Goal: Information Seeking & Learning: Find specific fact

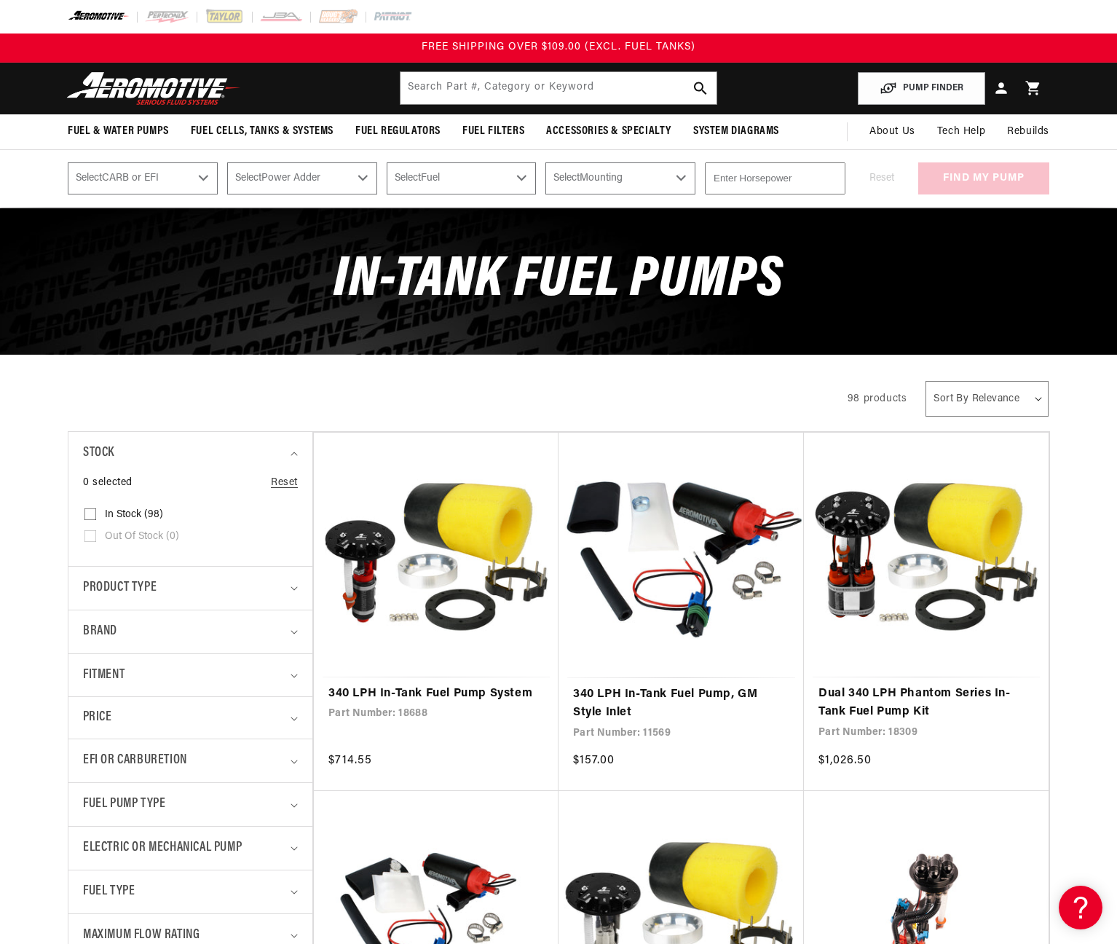
drag, startPoint x: 116, startPoint y: 91, endPoint x: 111, endPoint y: 108, distance: 17.5
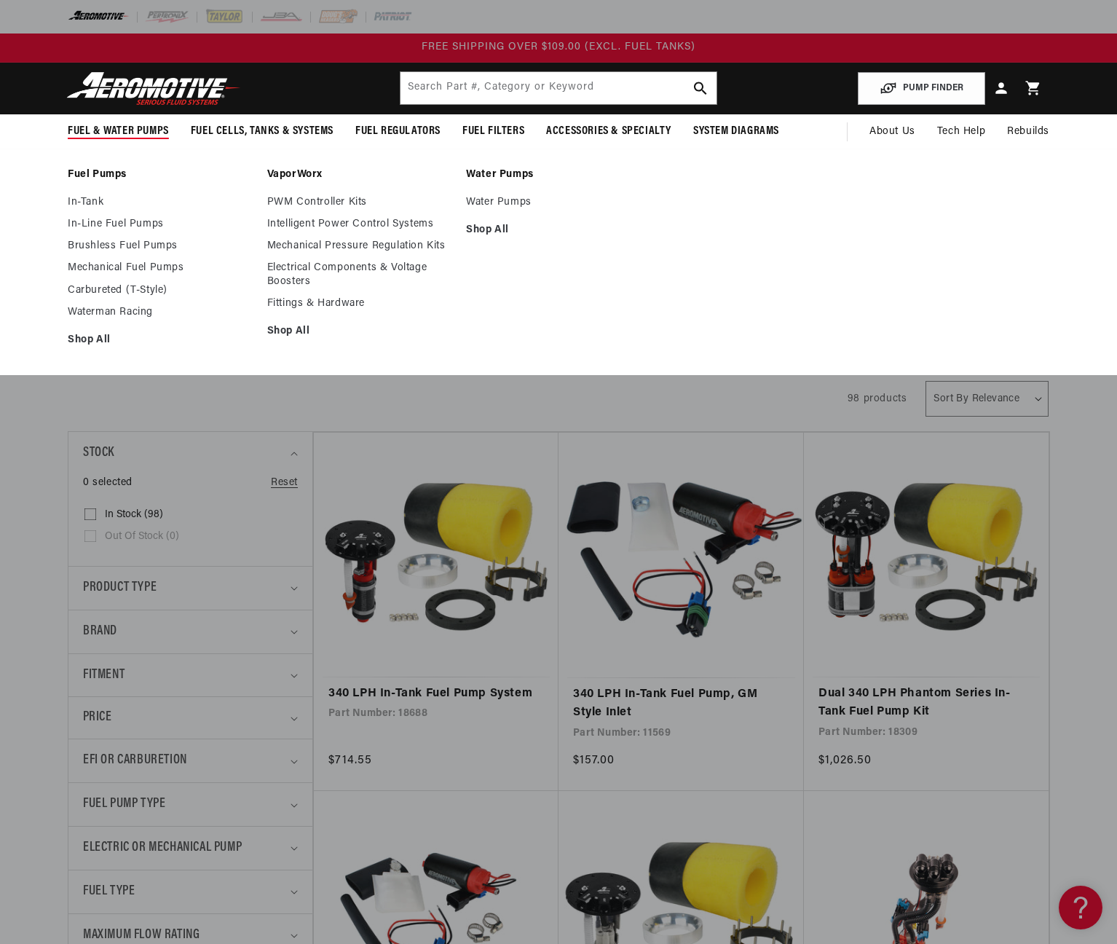
click at [44, 130] on polygon at bounding box center [40, 131] width 34 height 34
click at [87, 230] on link "In-Line Fuel Pumps" at bounding box center [160, 224] width 185 height 13
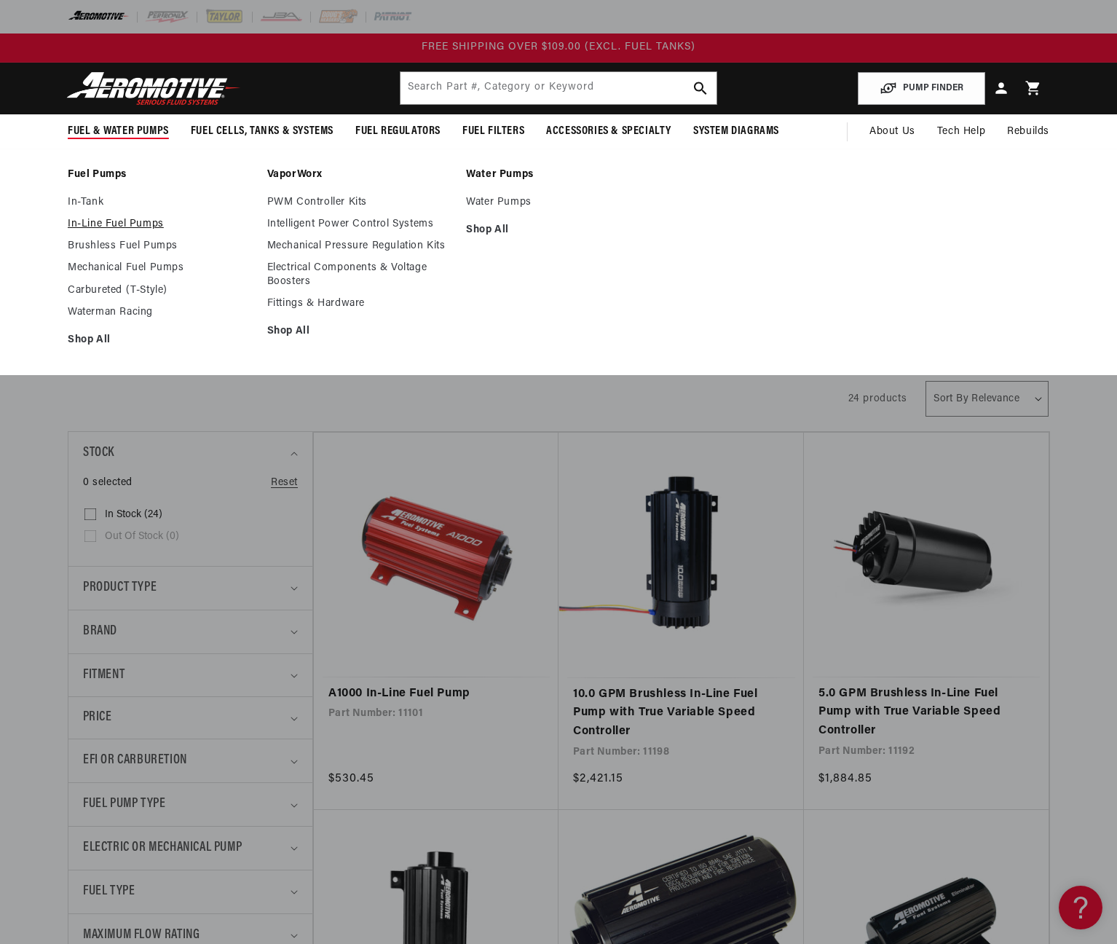
click at [98, 226] on link "In-Line Fuel Pumps" at bounding box center [160, 224] width 185 height 13
click at [85, 208] on link "In-Tank" at bounding box center [160, 202] width 185 height 13
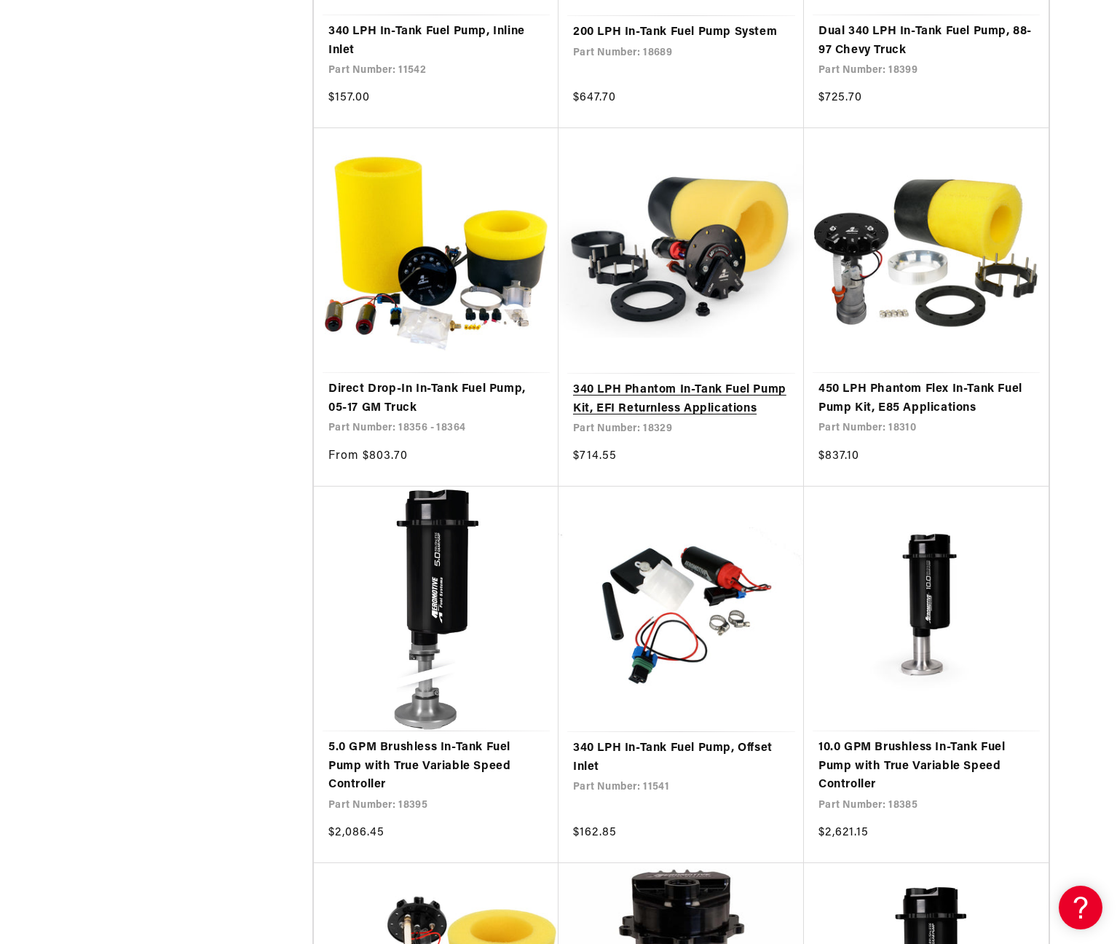
scroll to position [1024, 0]
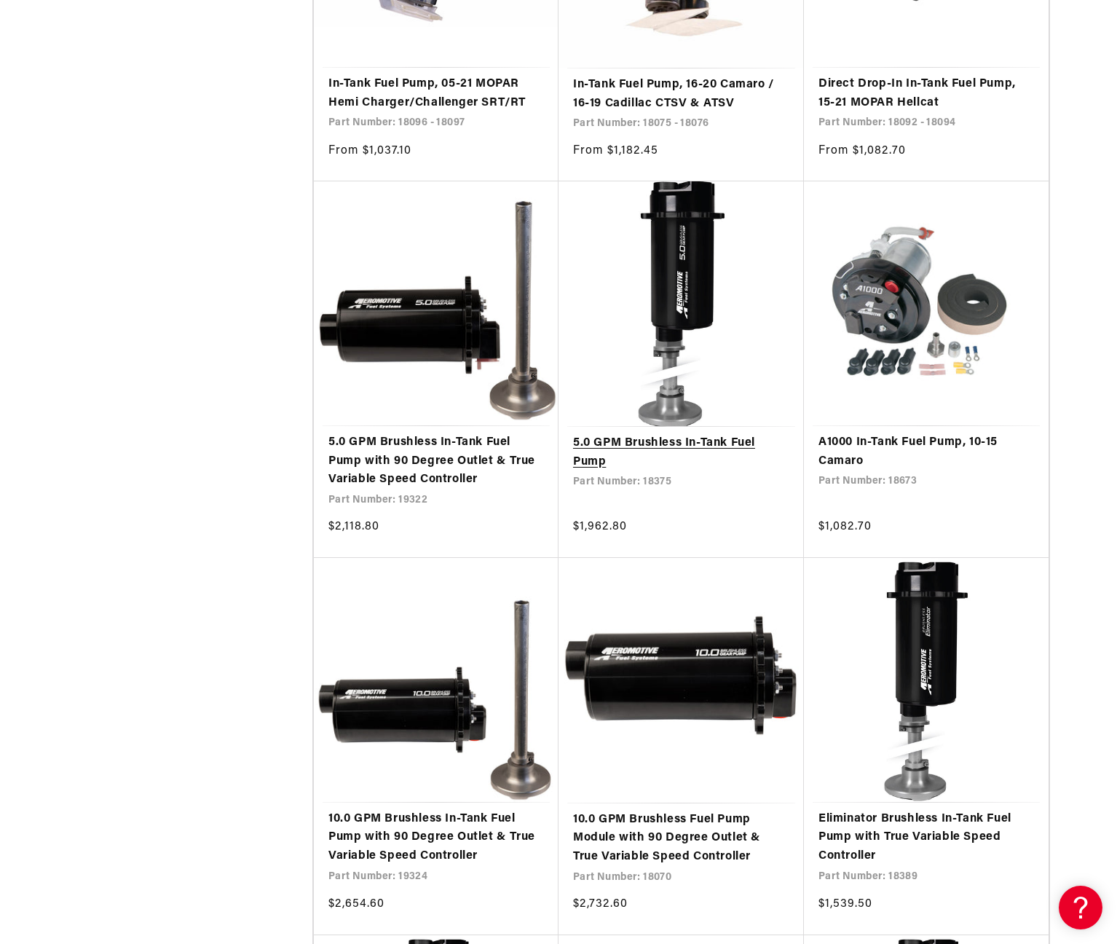
scroll to position [3927, 0]
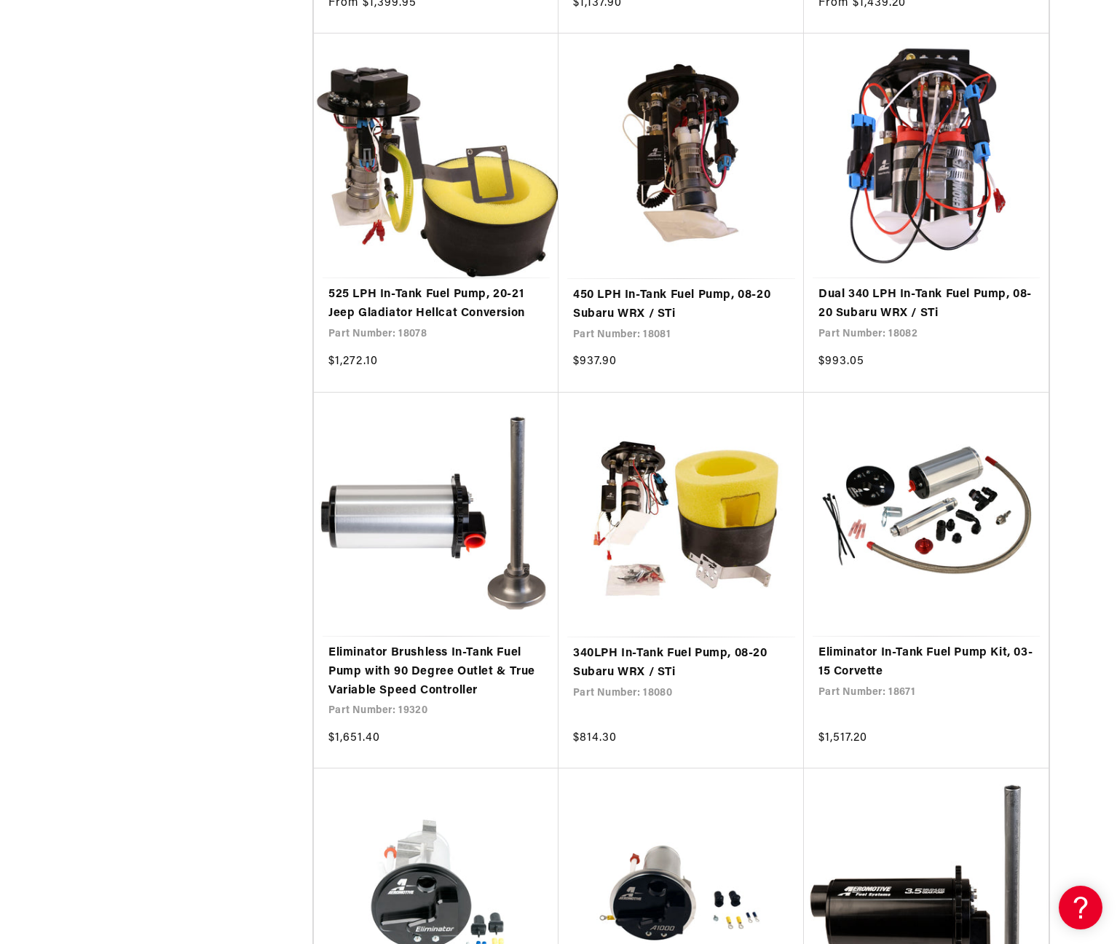
scroll to position [7439, 0]
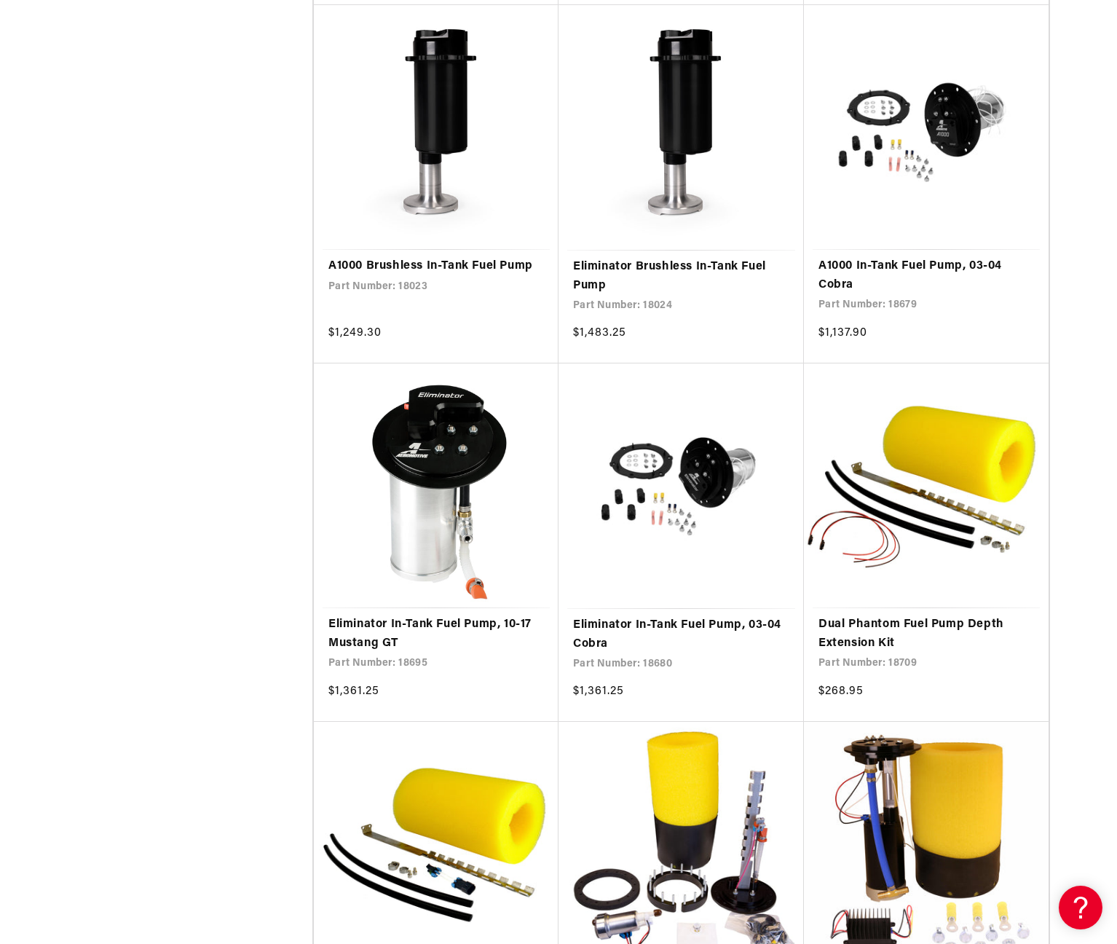
scroll to position [10432, 0]
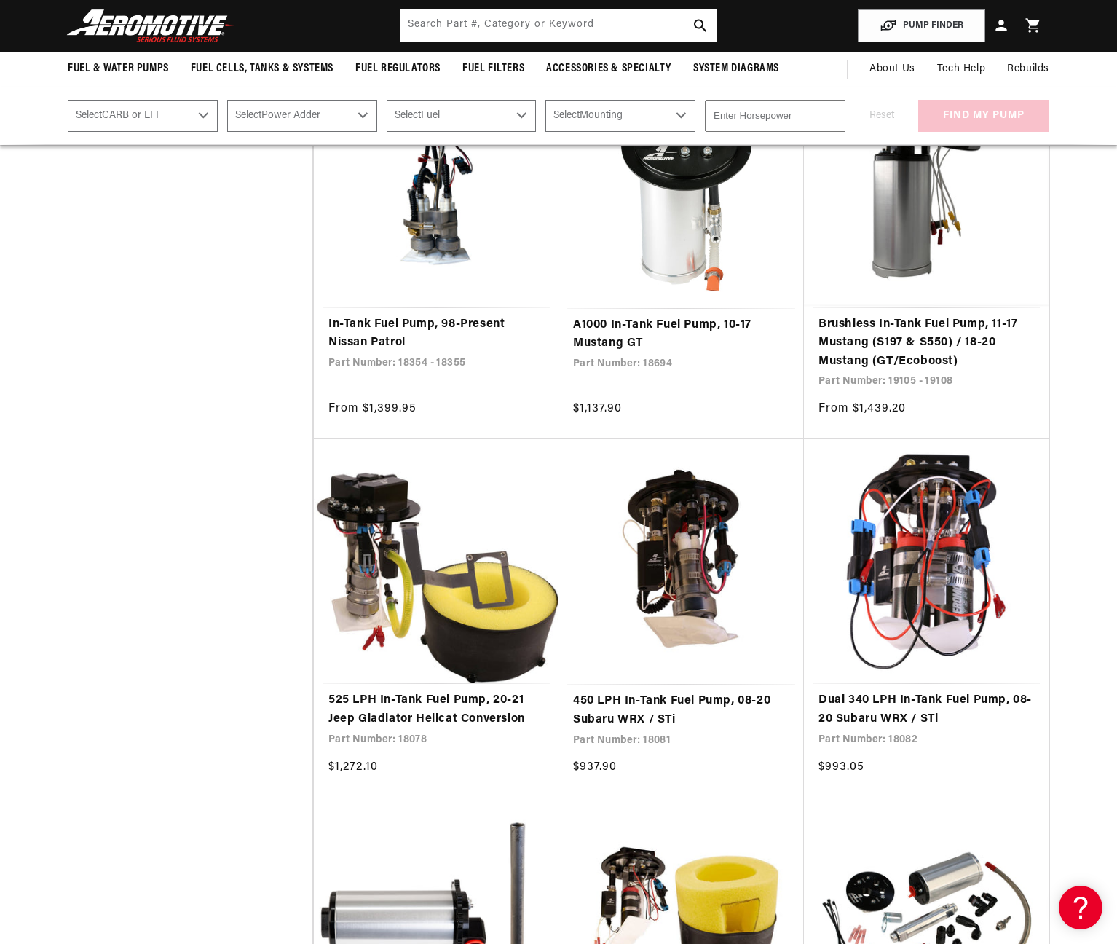
scroll to position [6969, 0]
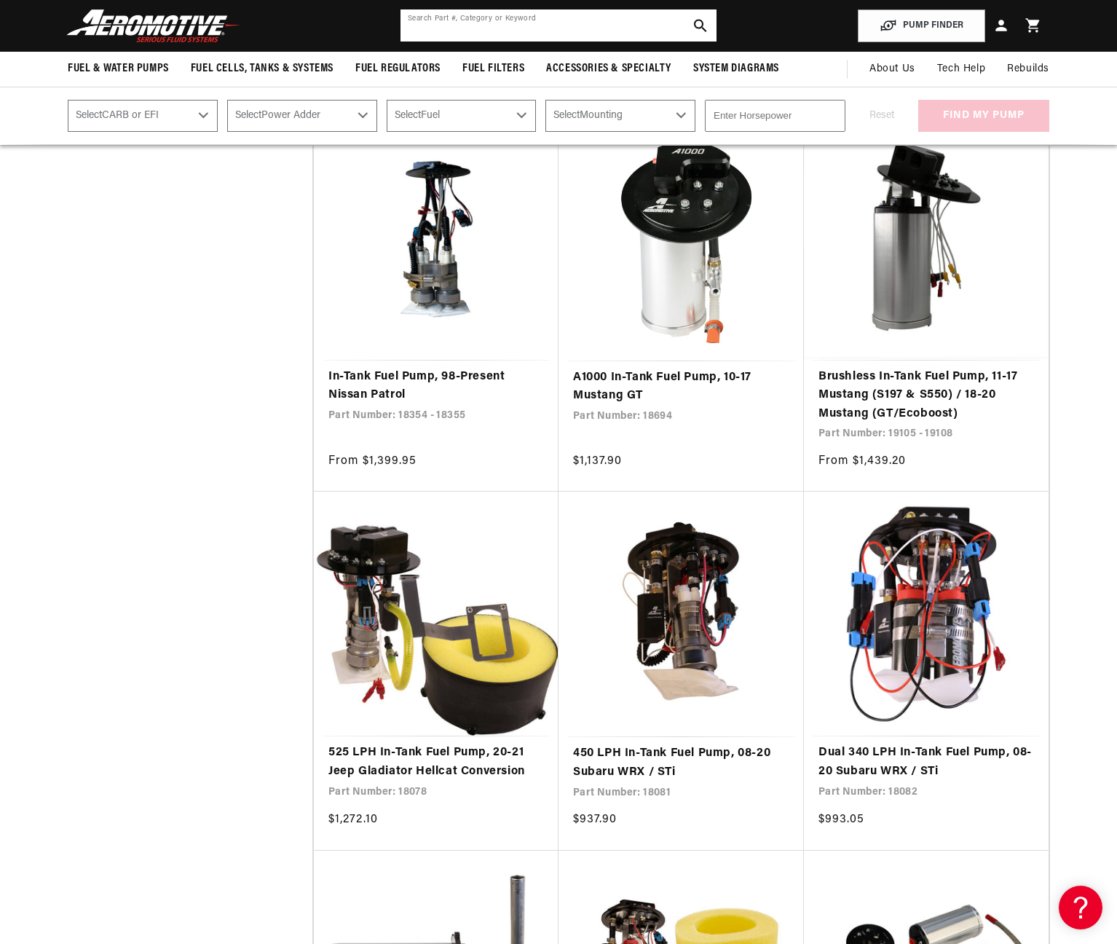
click at [411, 31] on input "text" at bounding box center [559, 25] width 316 height 32
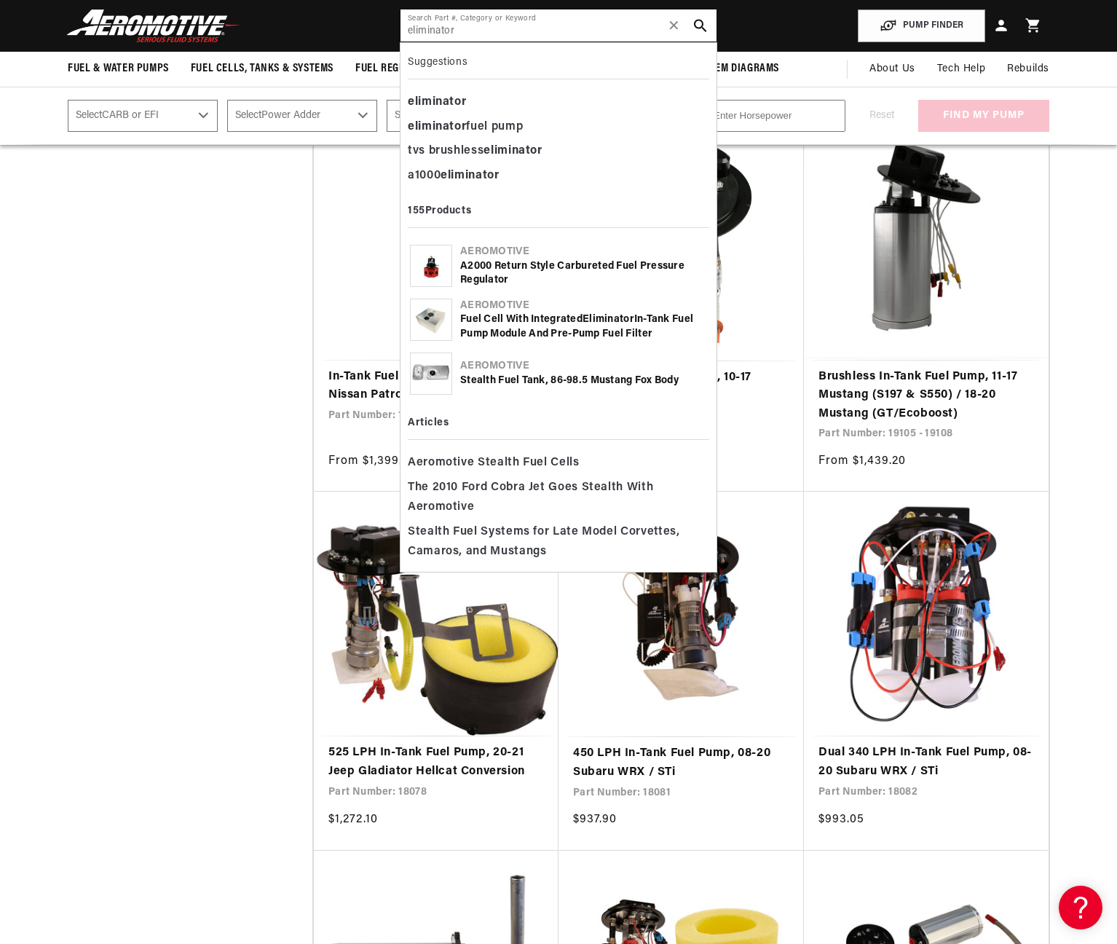
type input "eliminator"
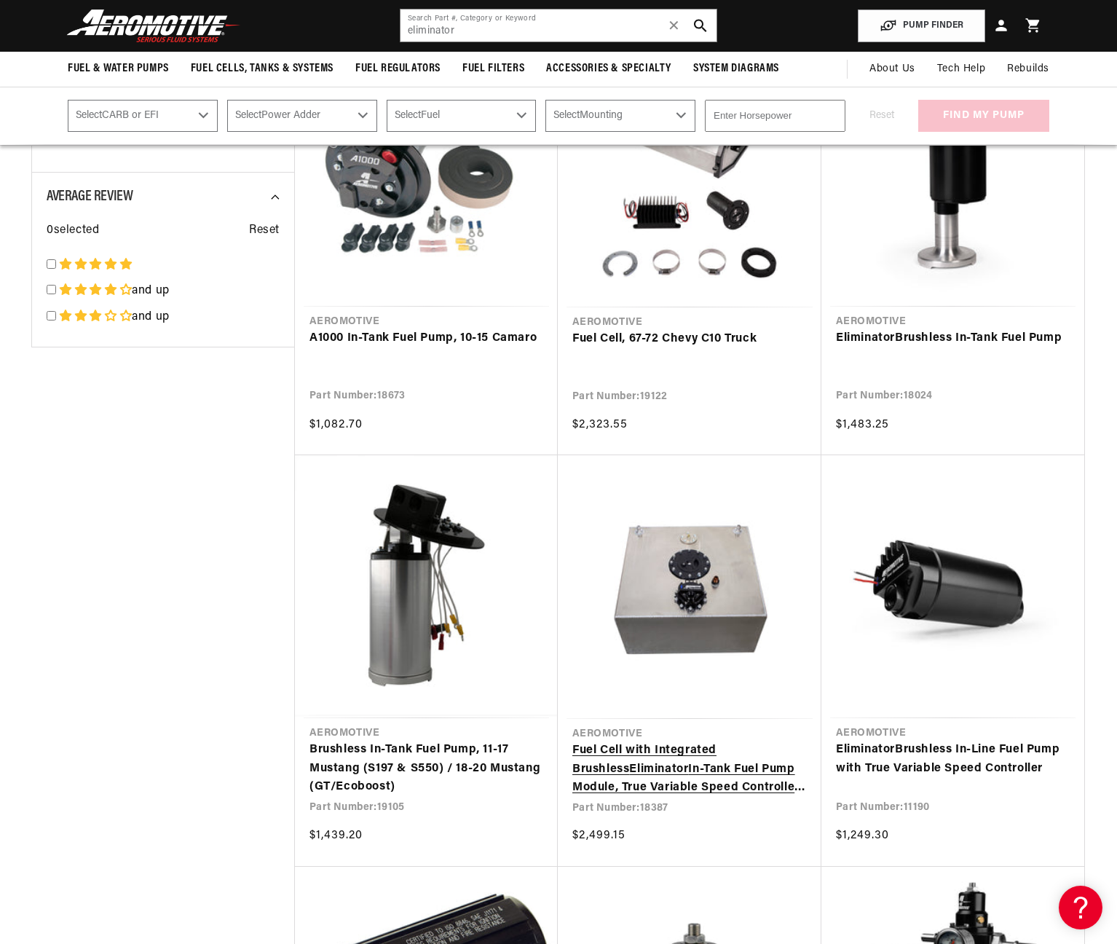
scroll to position [2334, 0]
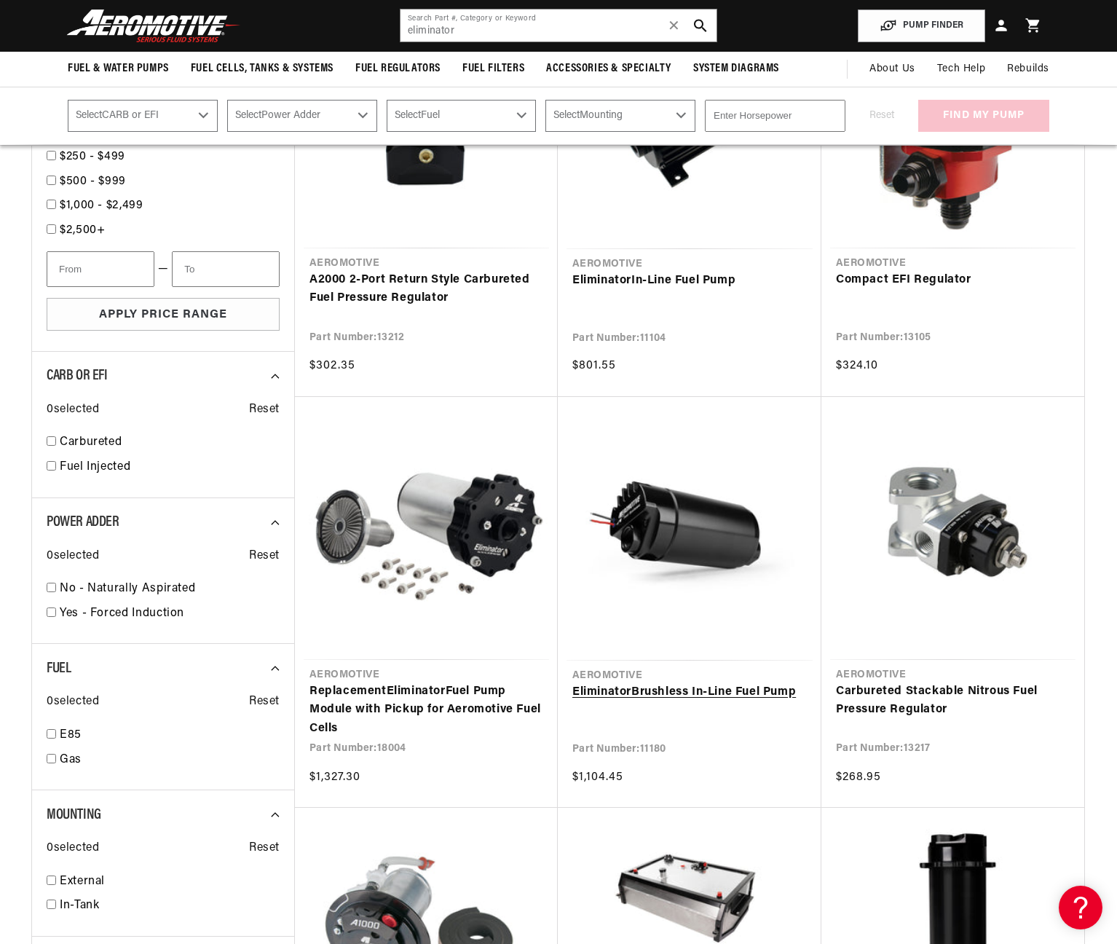
scroll to position [1573, 0]
click at [450, 682] on link "Replacement Eliminator Fuel Pump Module with Pickup for Aeromotive Fuel Cells" at bounding box center [427, 710] width 234 height 56
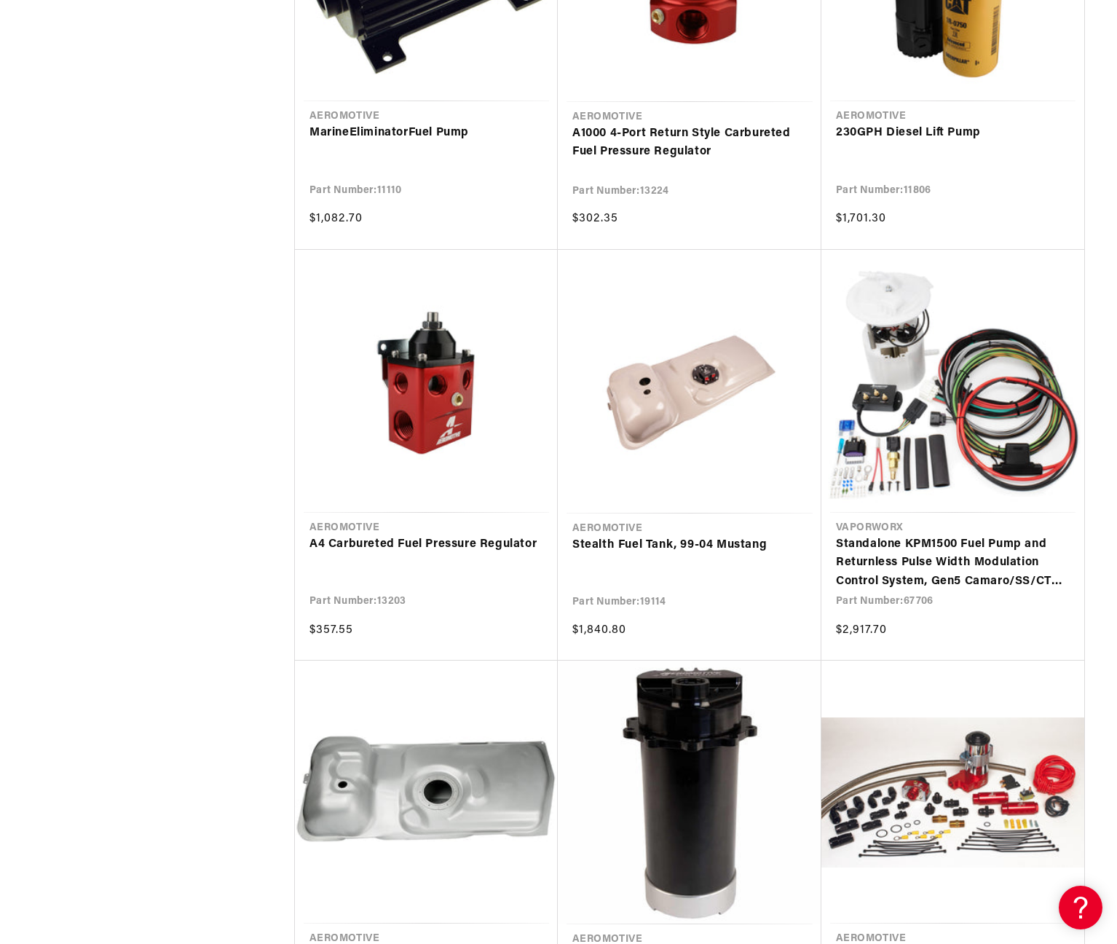
scroll to position [3371, 0]
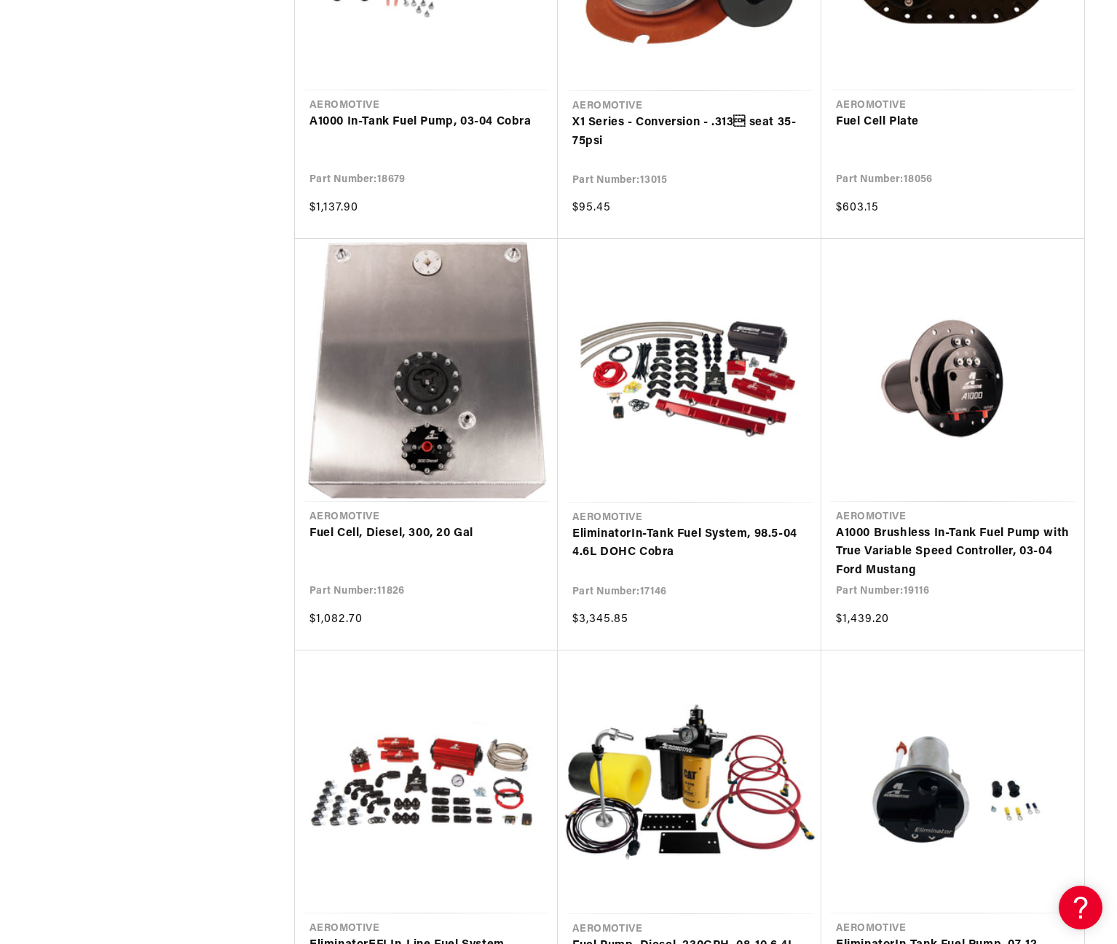
scroll to position [5143, 0]
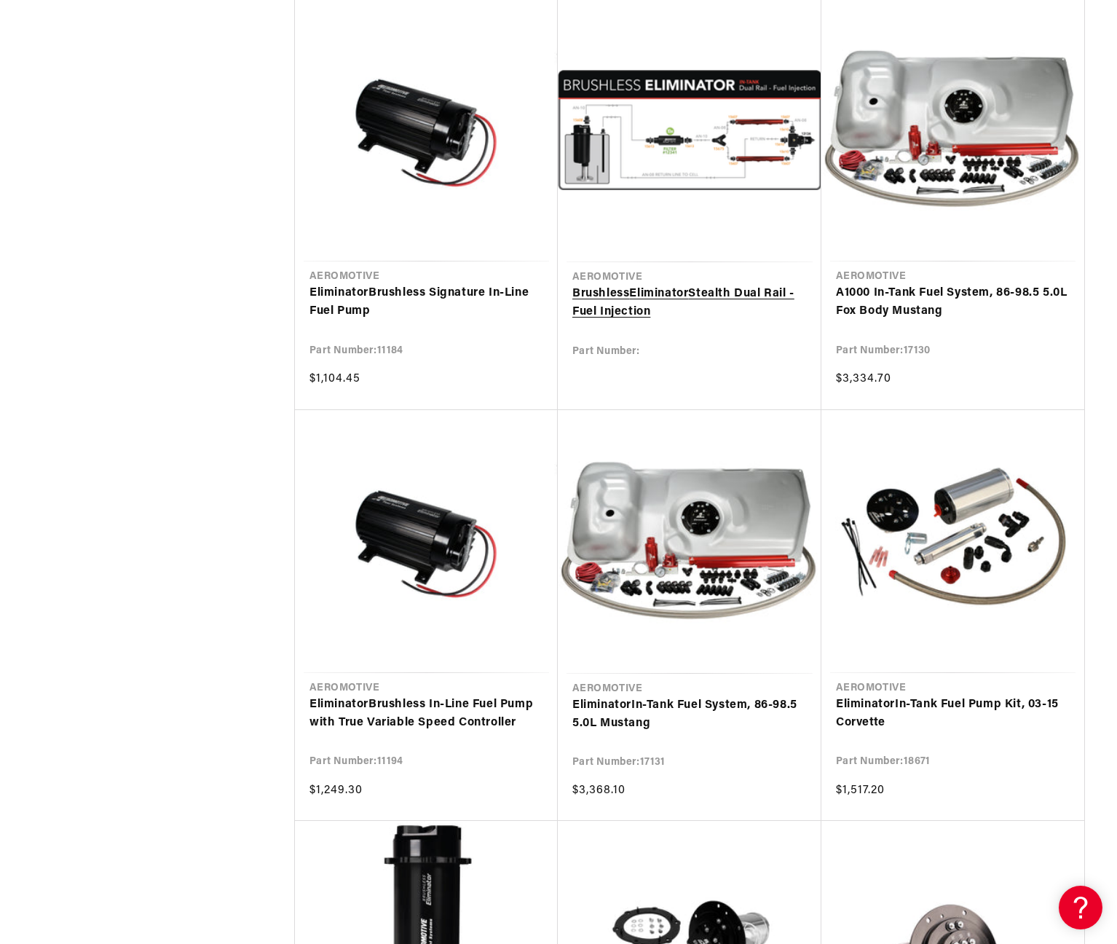
scroll to position [8966, 0]
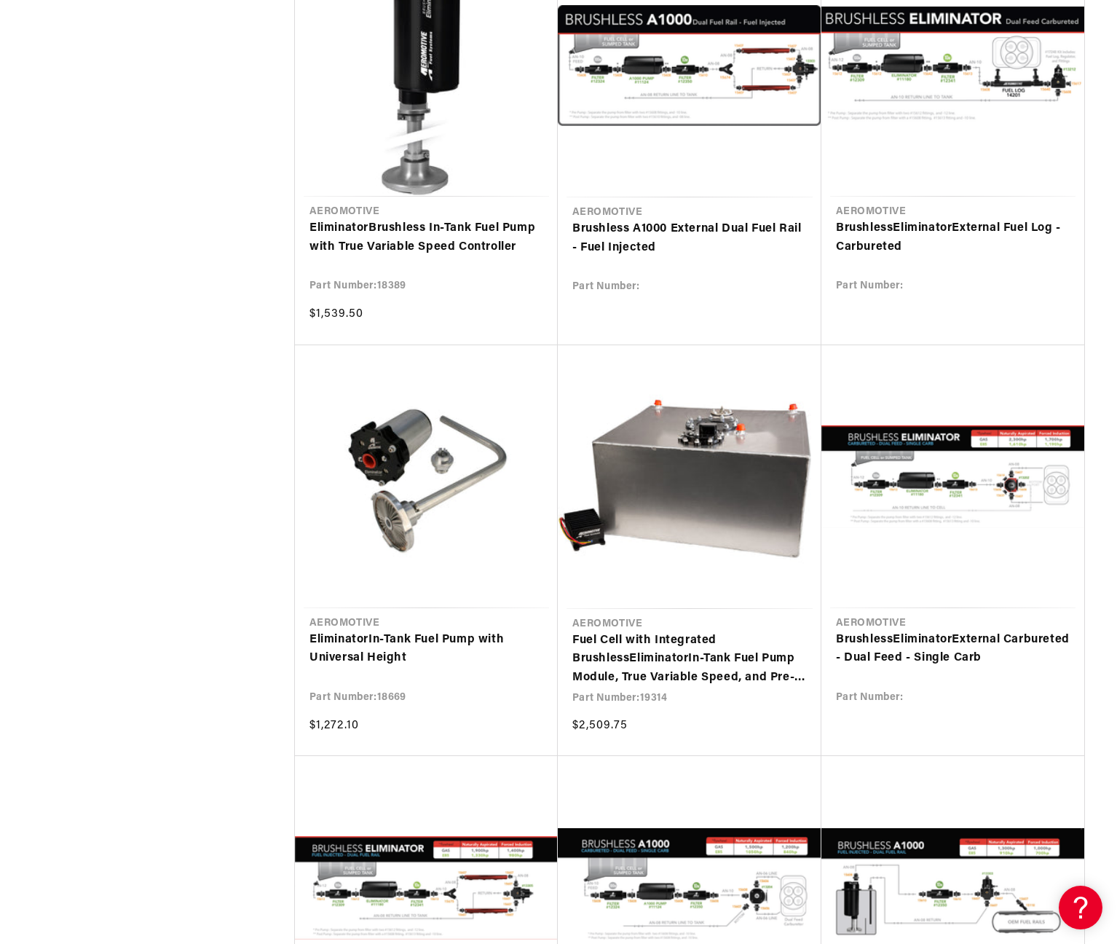
scroll to position [10678, 0]
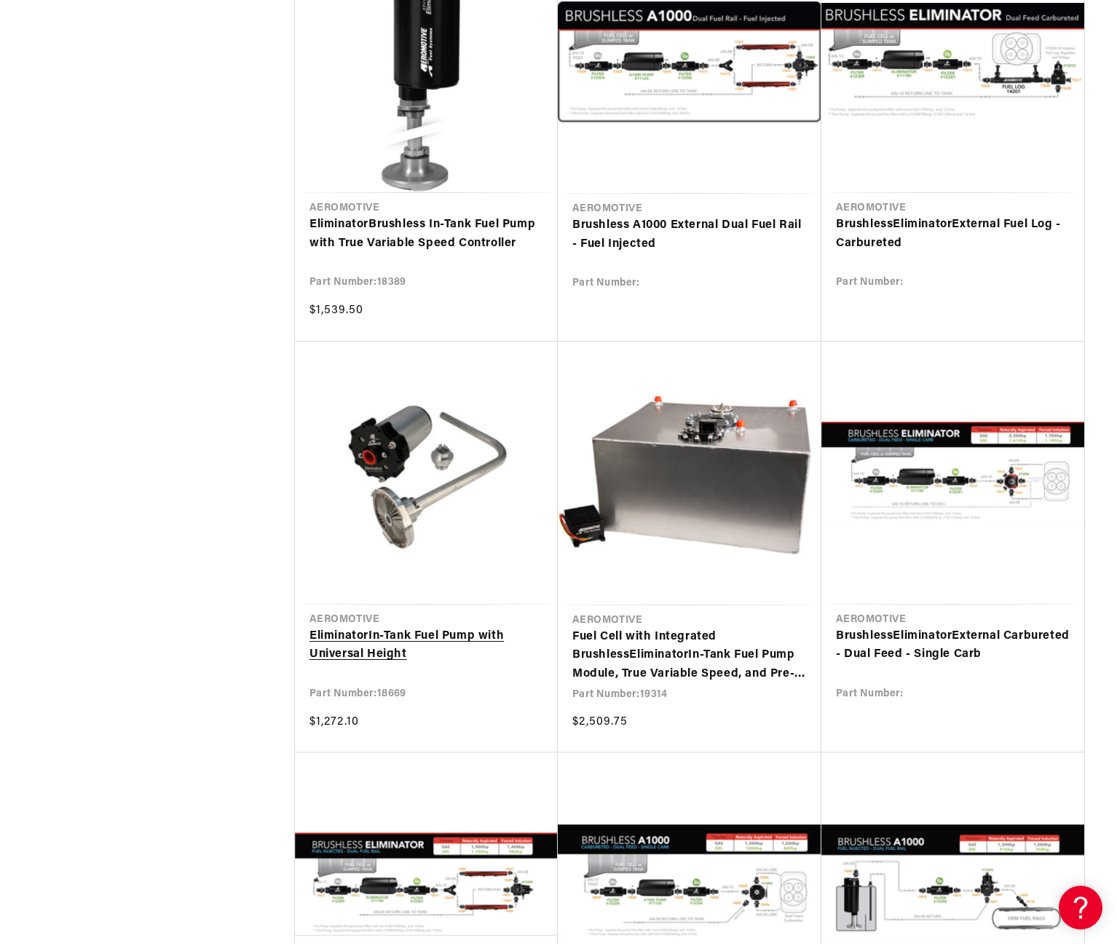
click at [462, 627] on link "Eliminator In-Tank Fuel Pump with Universal Height" at bounding box center [427, 645] width 234 height 37
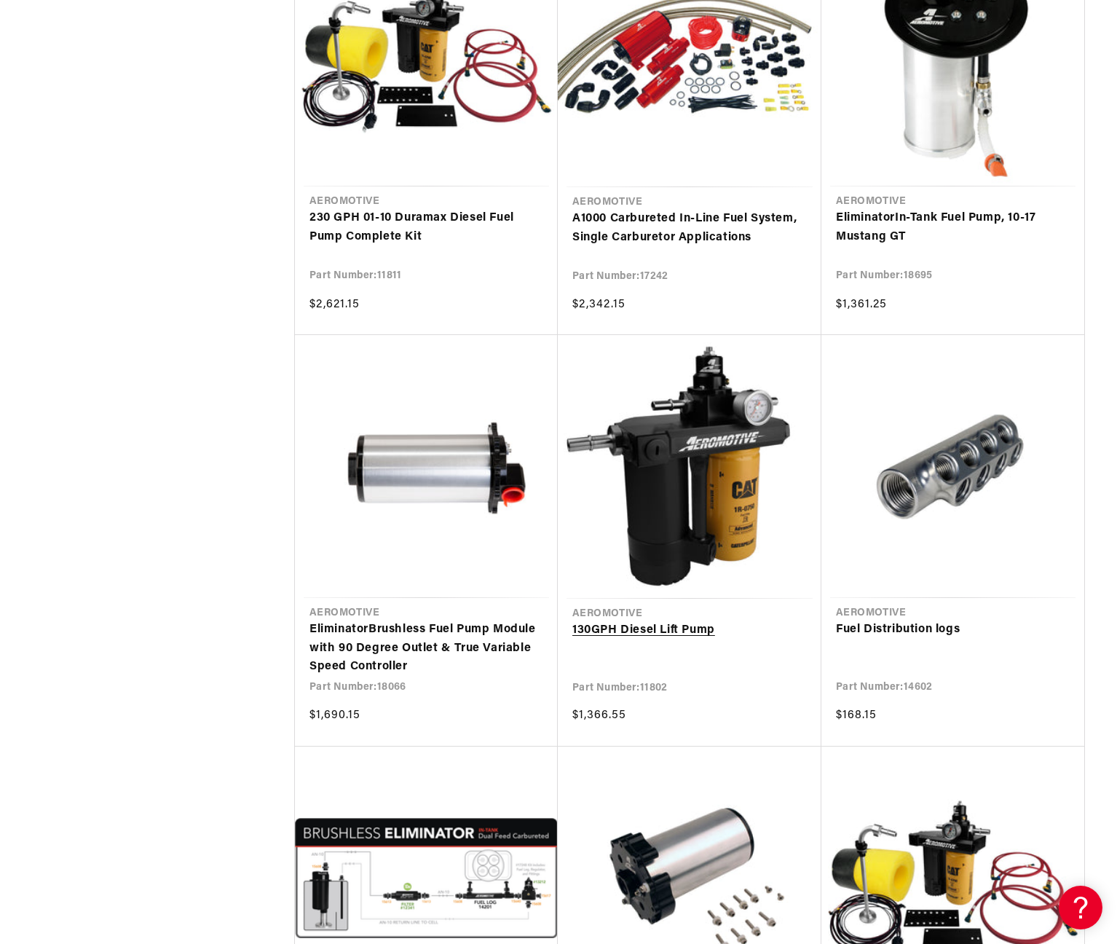
scroll to position [13976, 0]
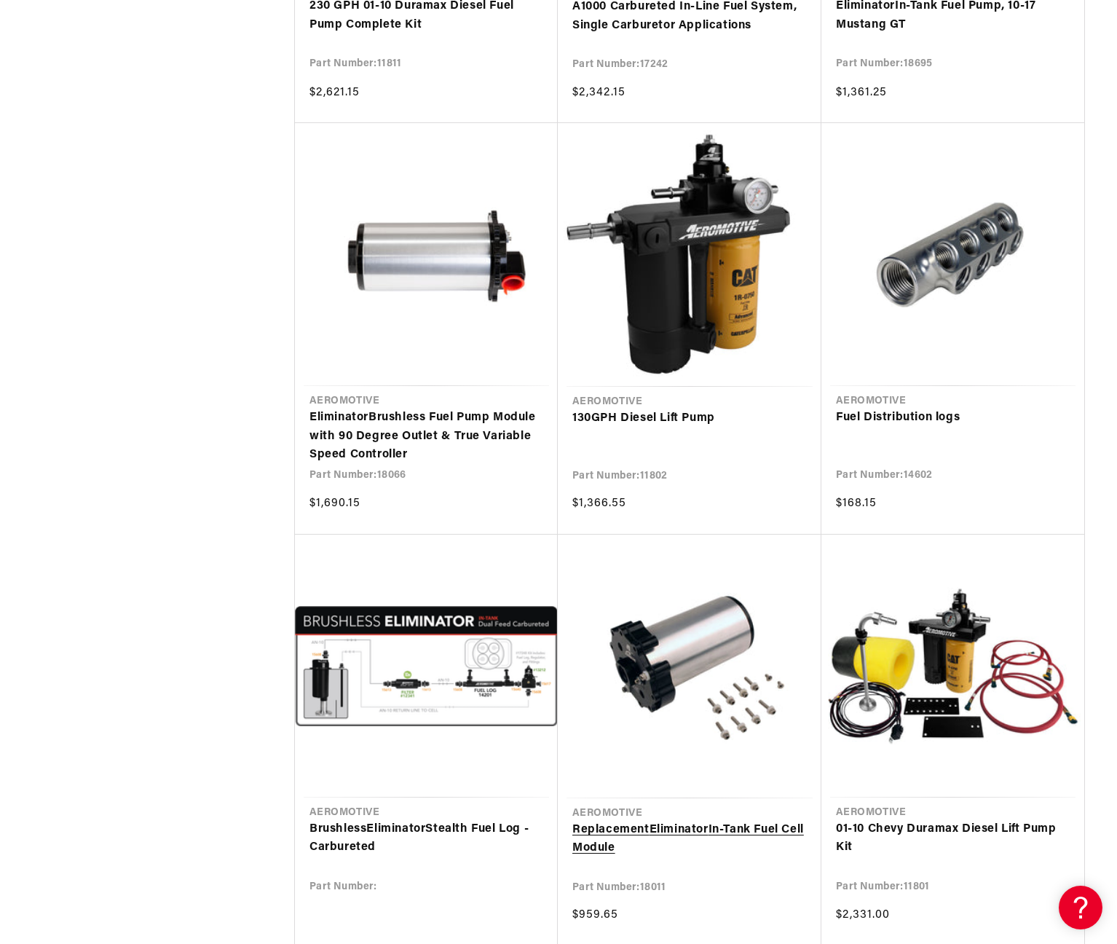
scroll to position [14222, 0]
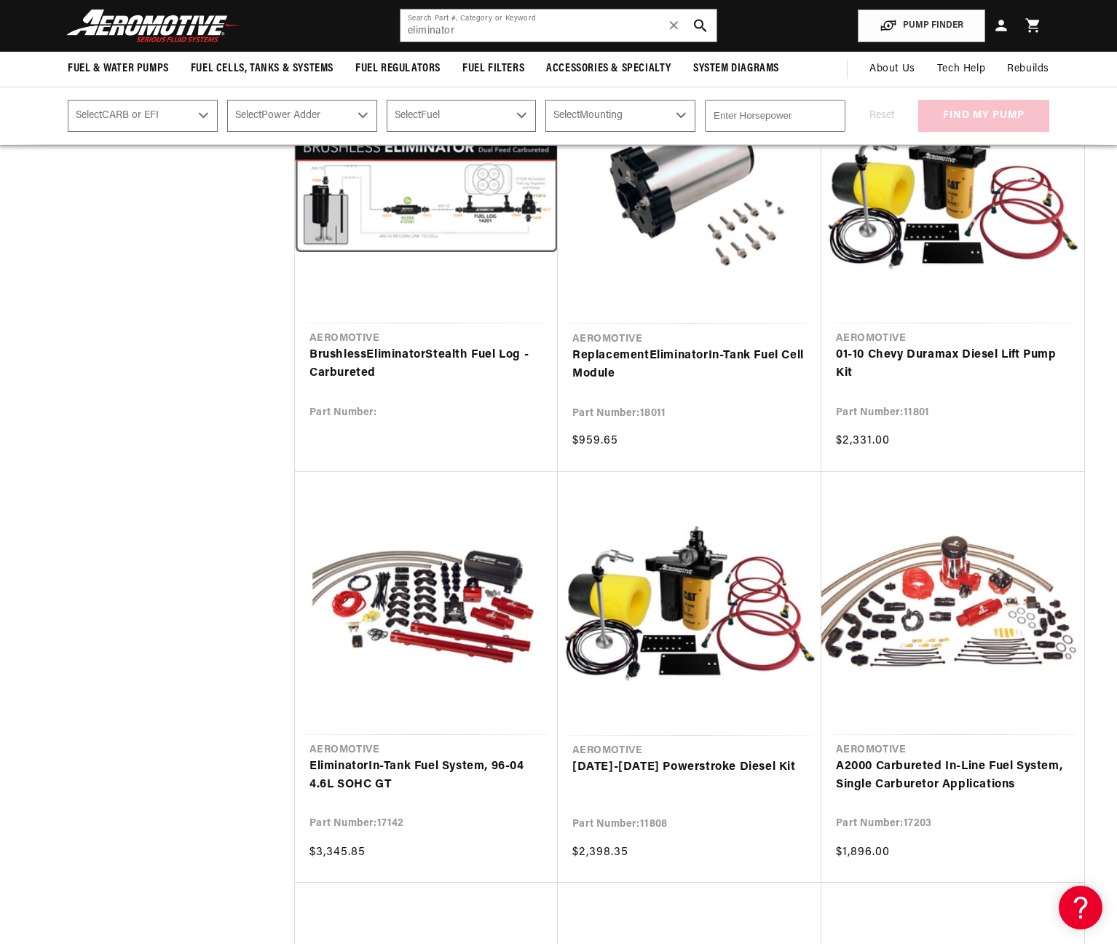
scroll to position [14654, 0]
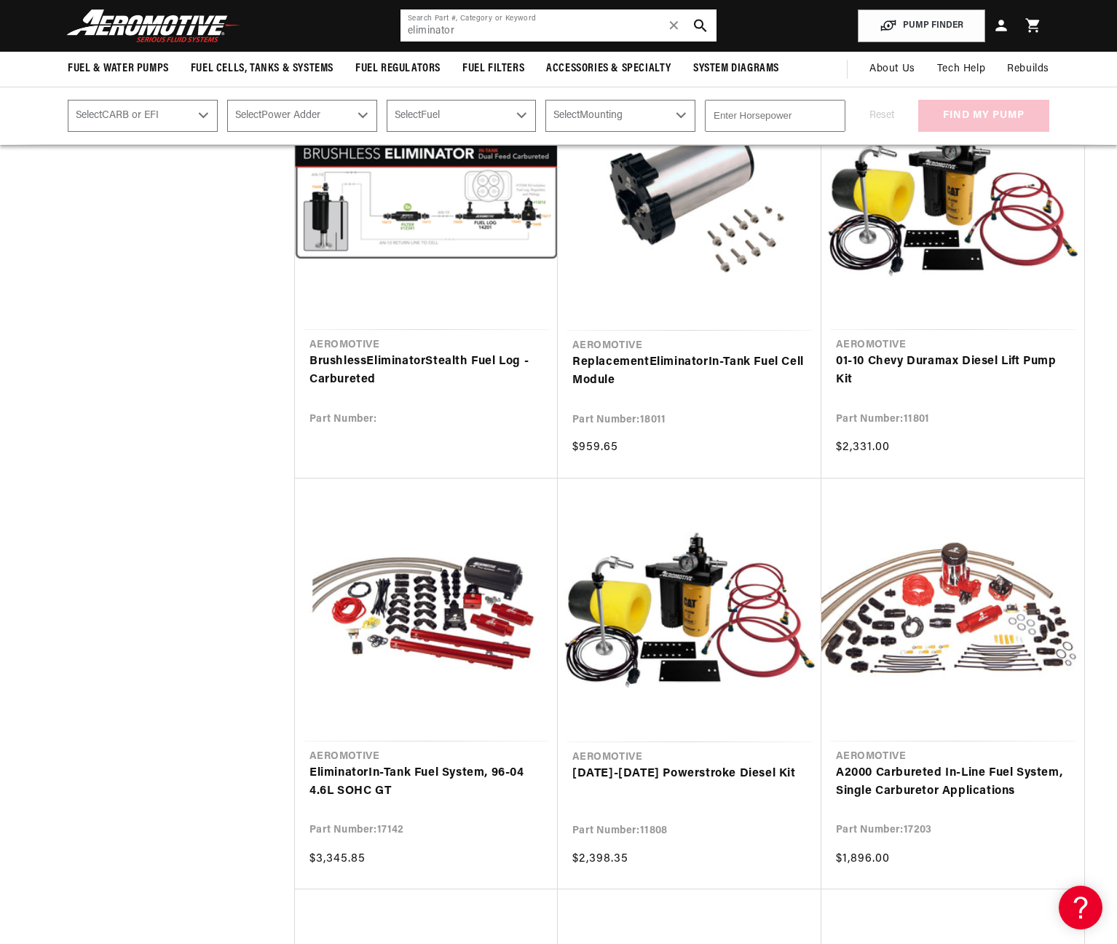
drag, startPoint x: 682, startPoint y: 20, endPoint x: 613, endPoint y: 27, distance: 68.8
click at [672, 22] on div "eliminator Search Part #, Category or Keyword ✕" at bounding box center [559, 26] width 318 height 34
click at [673, 31] on span "✕" at bounding box center [674, 25] width 13 height 23
click at [487, 35] on input "text" at bounding box center [559, 25] width 316 height 32
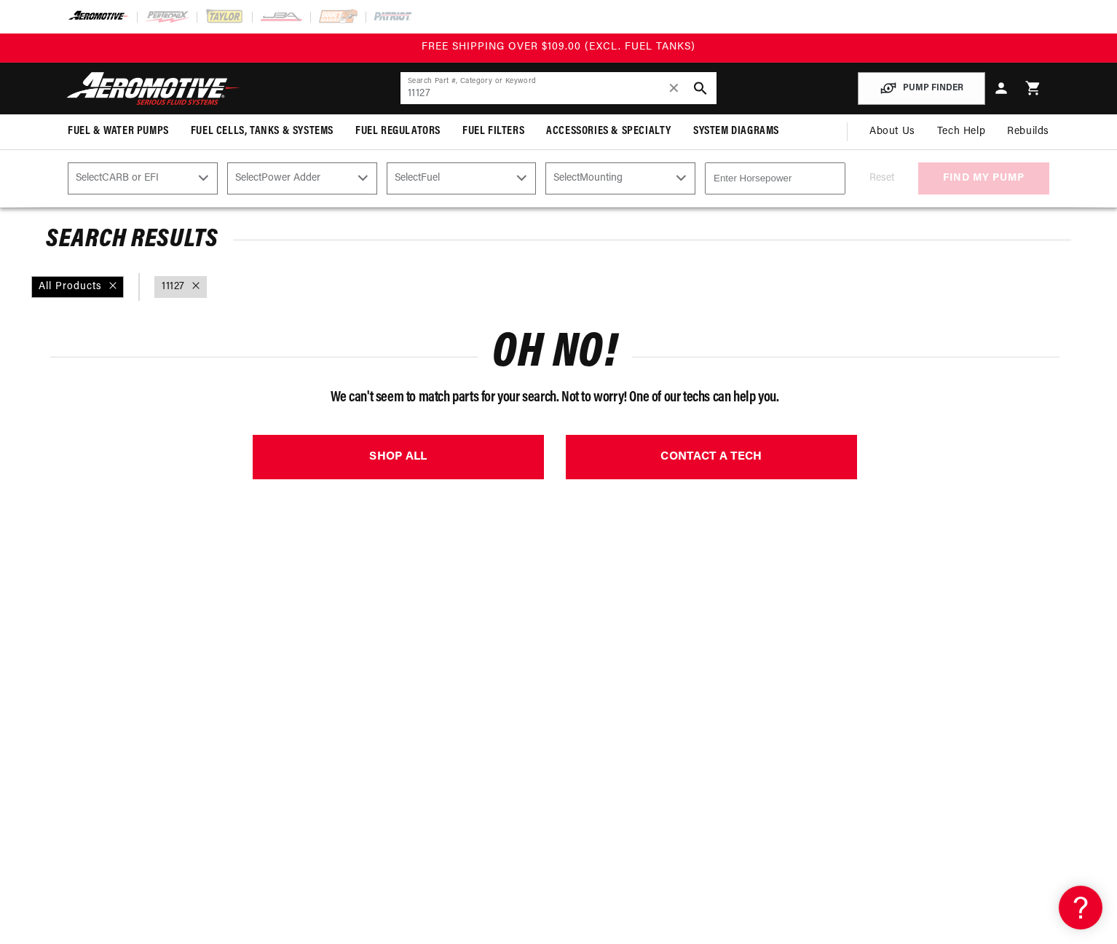
click at [447, 98] on input "11127" at bounding box center [559, 88] width 316 height 32
click at [430, 90] on input "11126" at bounding box center [559, 88] width 316 height 32
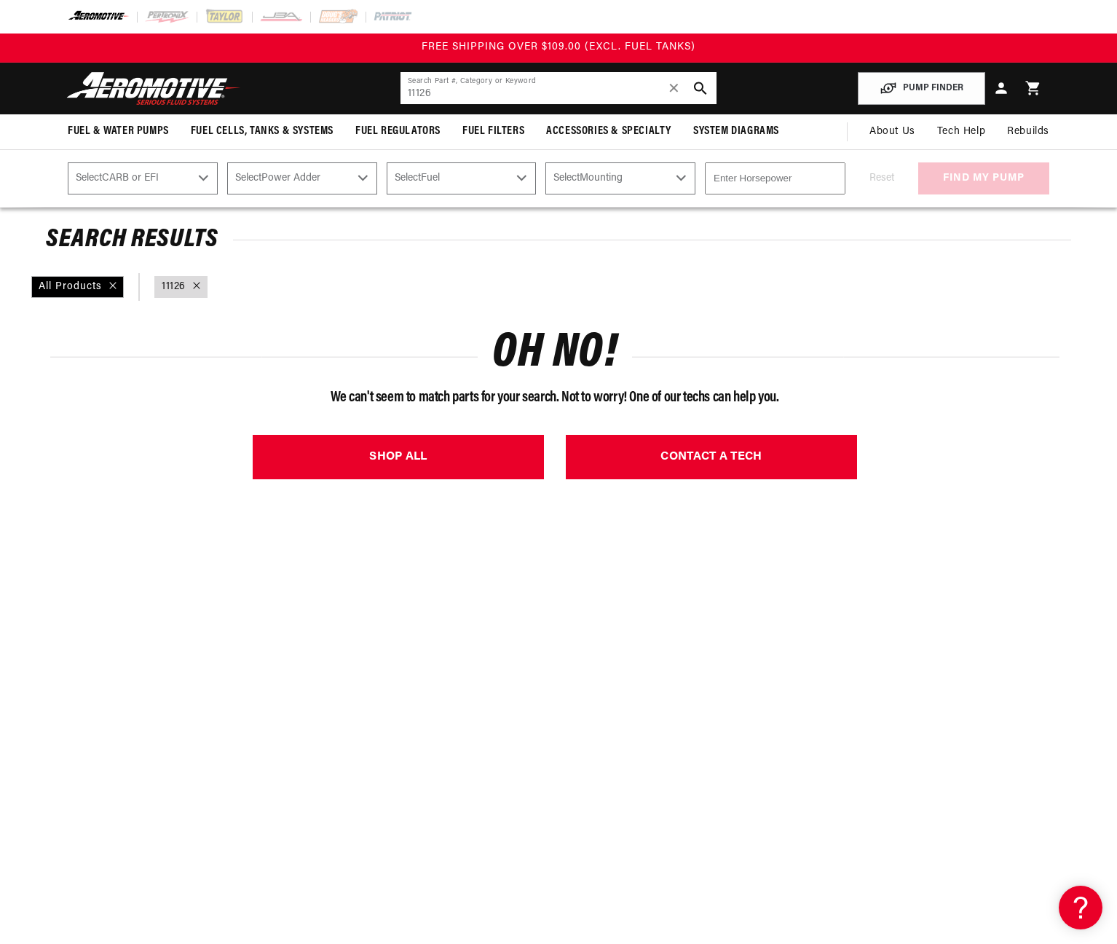
click at [430, 90] on input "11126" at bounding box center [559, 88] width 316 height 32
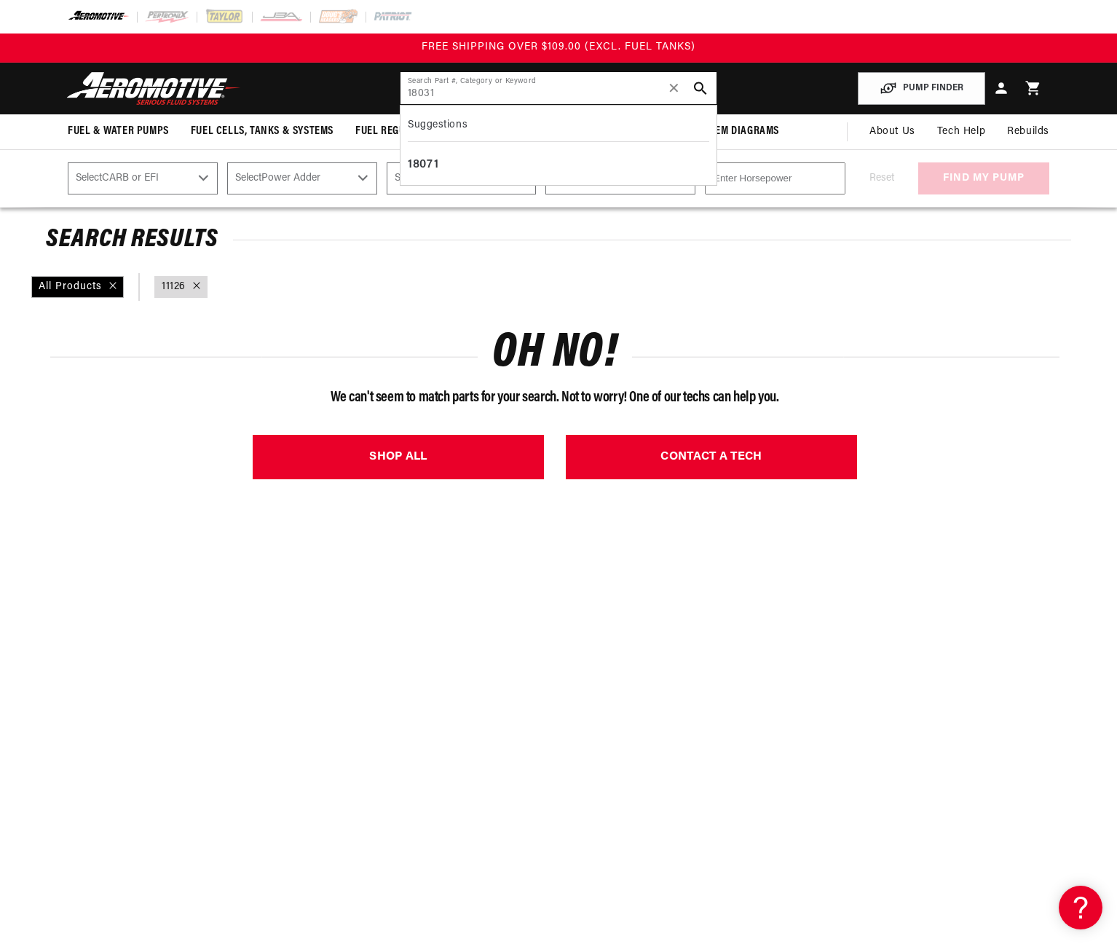
type input "18031"
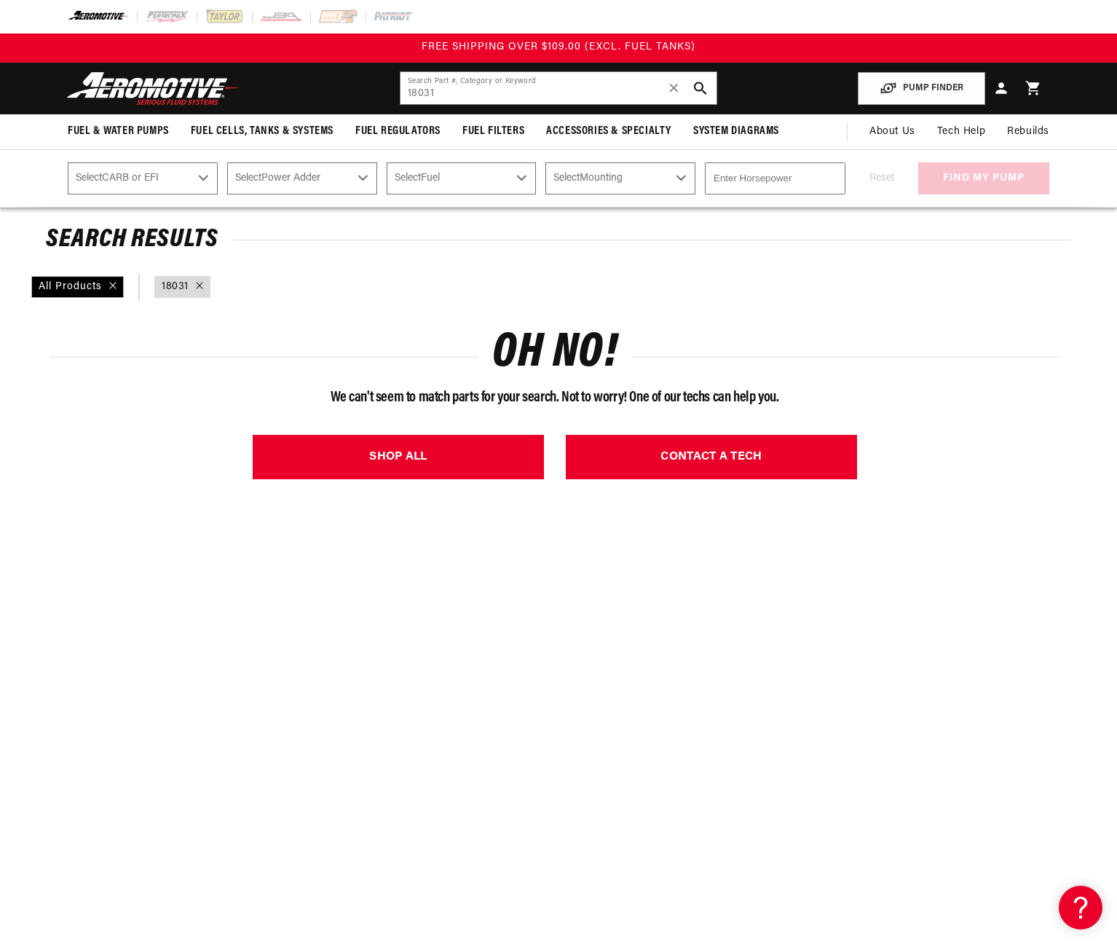
click at [192, 290] on div at bounding box center [196, 287] width 15 height 16
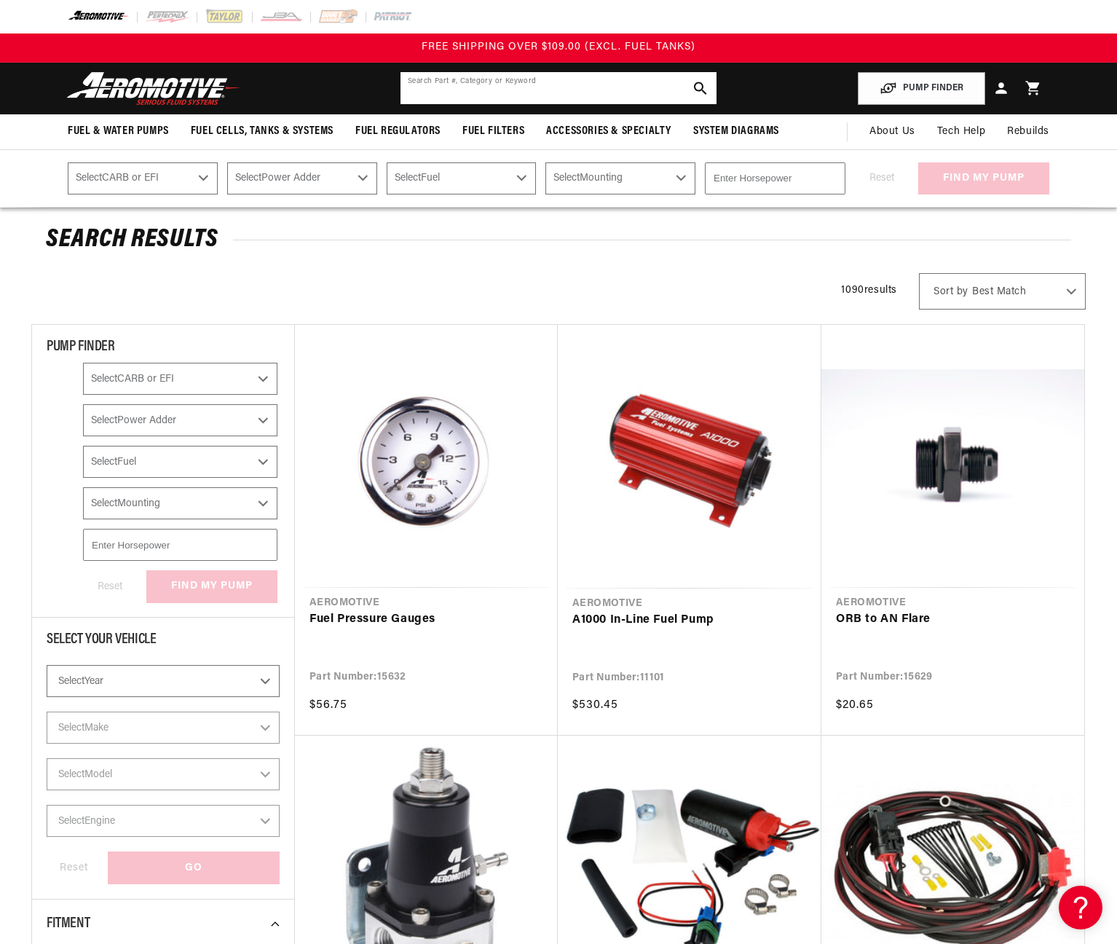
click at [465, 89] on input "text" at bounding box center [559, 88] width 316 height 32
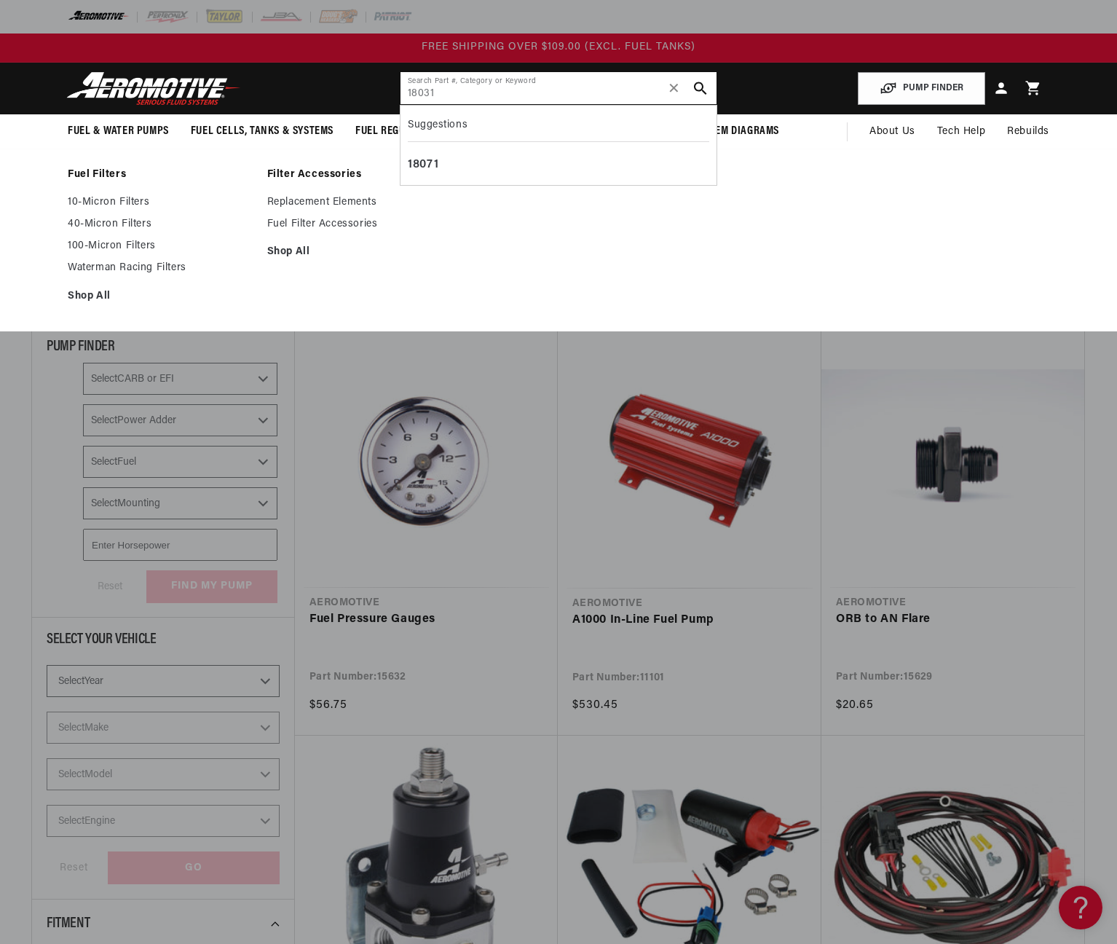
type input "18031"
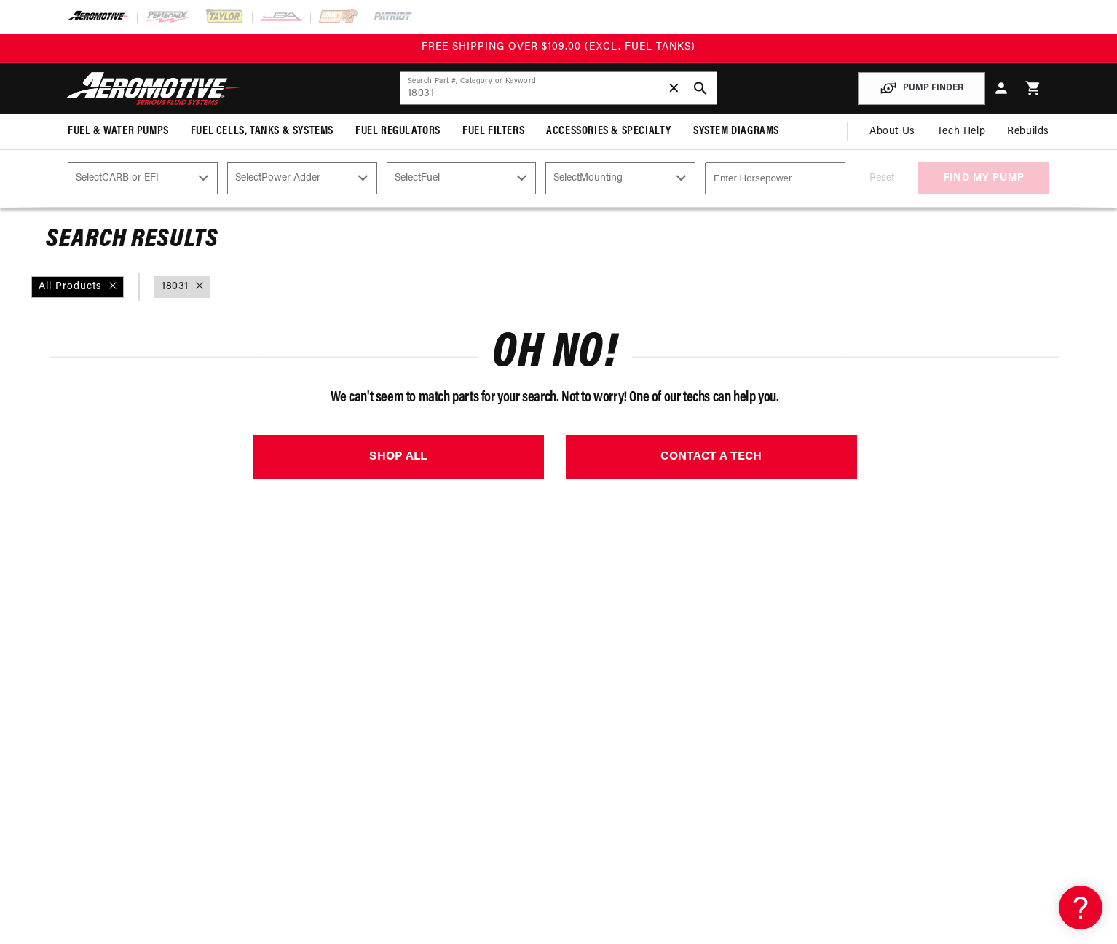
click at [674, 87] on span "✕" at bounding box center [674, 87] width 13 height 23
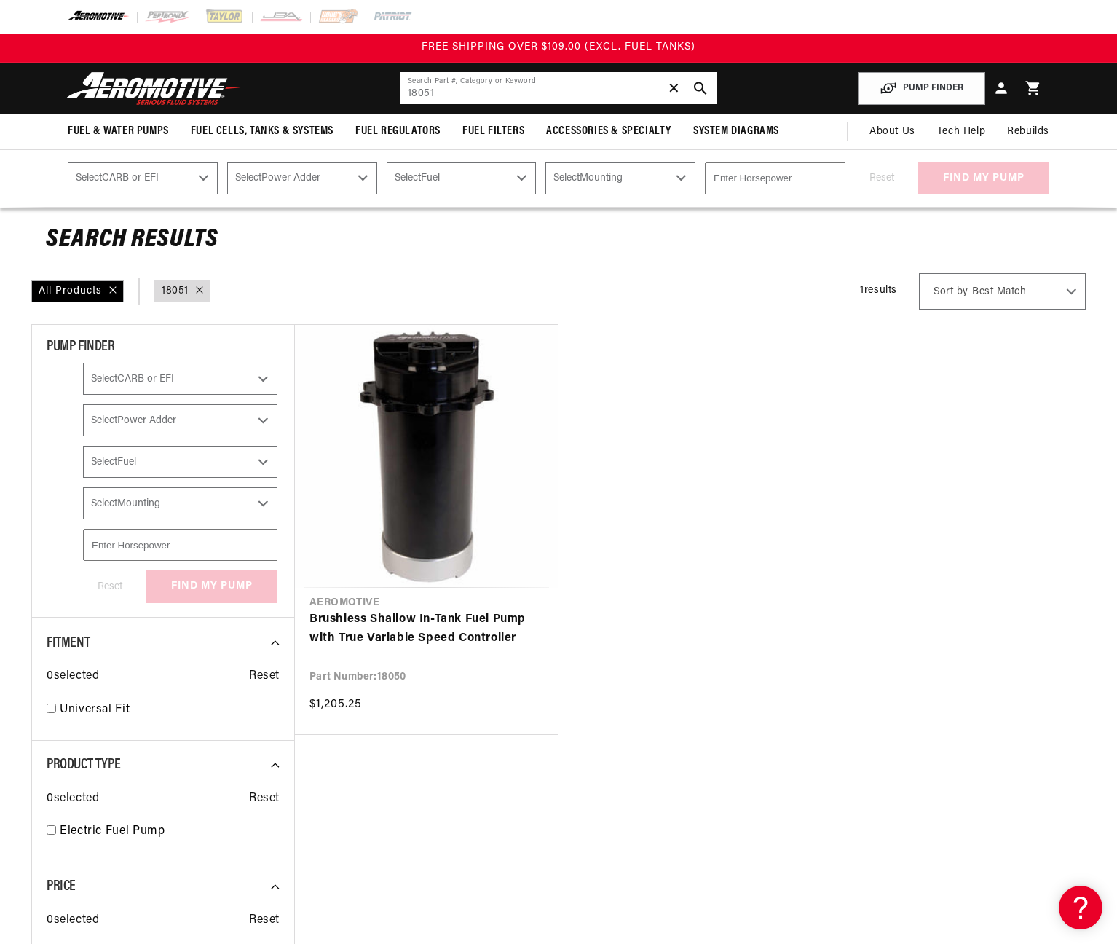
drag, startPoint x: 447, startPoint y: 97, endPoint x: 337, endPoint y: 91, distance: 110.1
click at [337, 91] on header "Fuel & Water Pumps Back In-Tank In-Line Fuel Pumps" at bounding box center [558, 89] width 1055 height 52
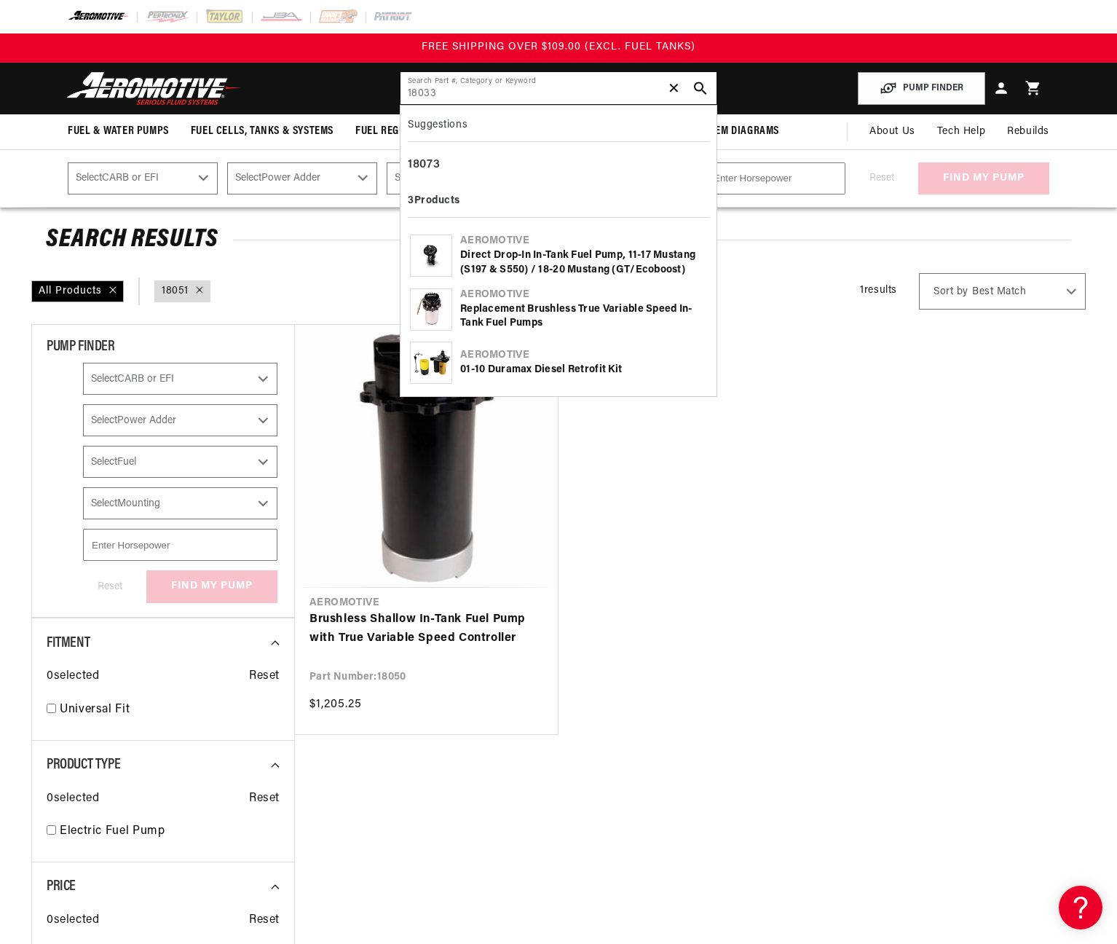
type input "18033"
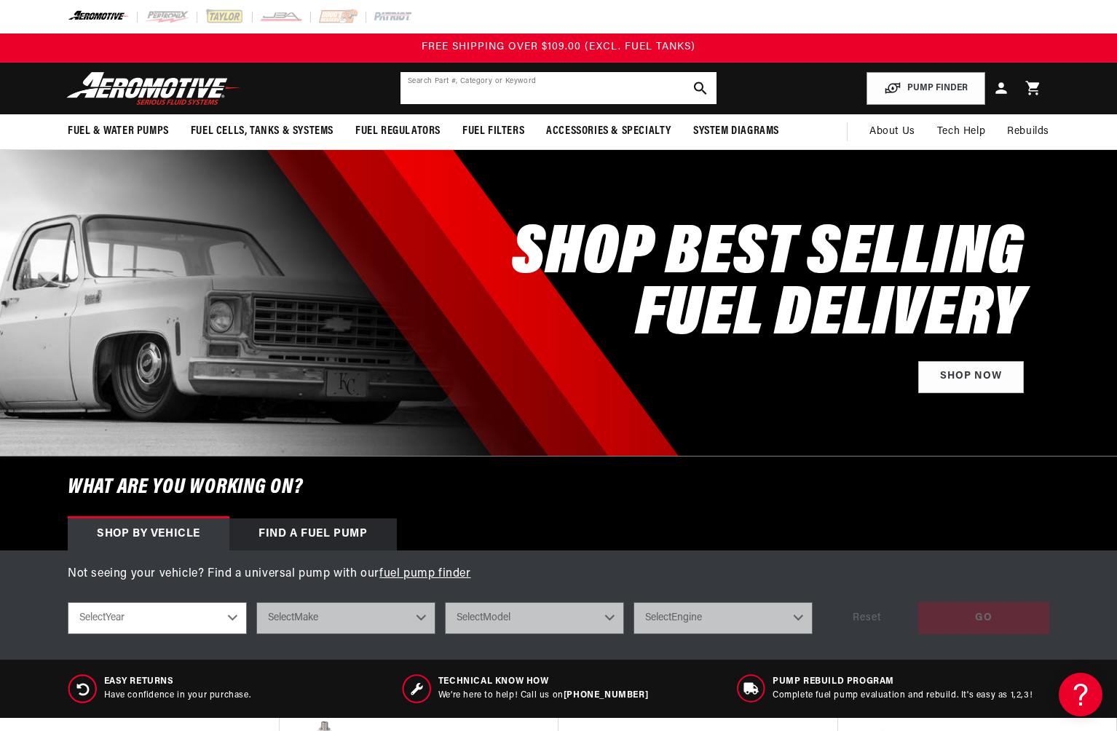
click at [478, 79] on input "text" at bounding box center [559, 88] width 316 height 32
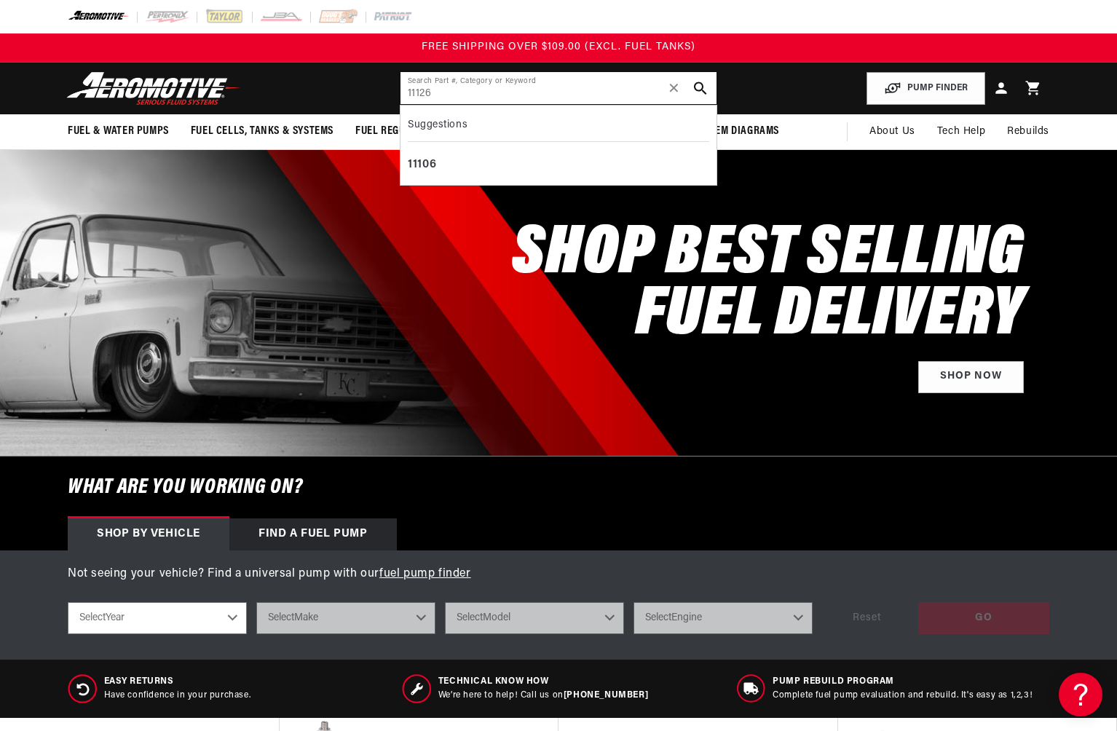
type input "11126"
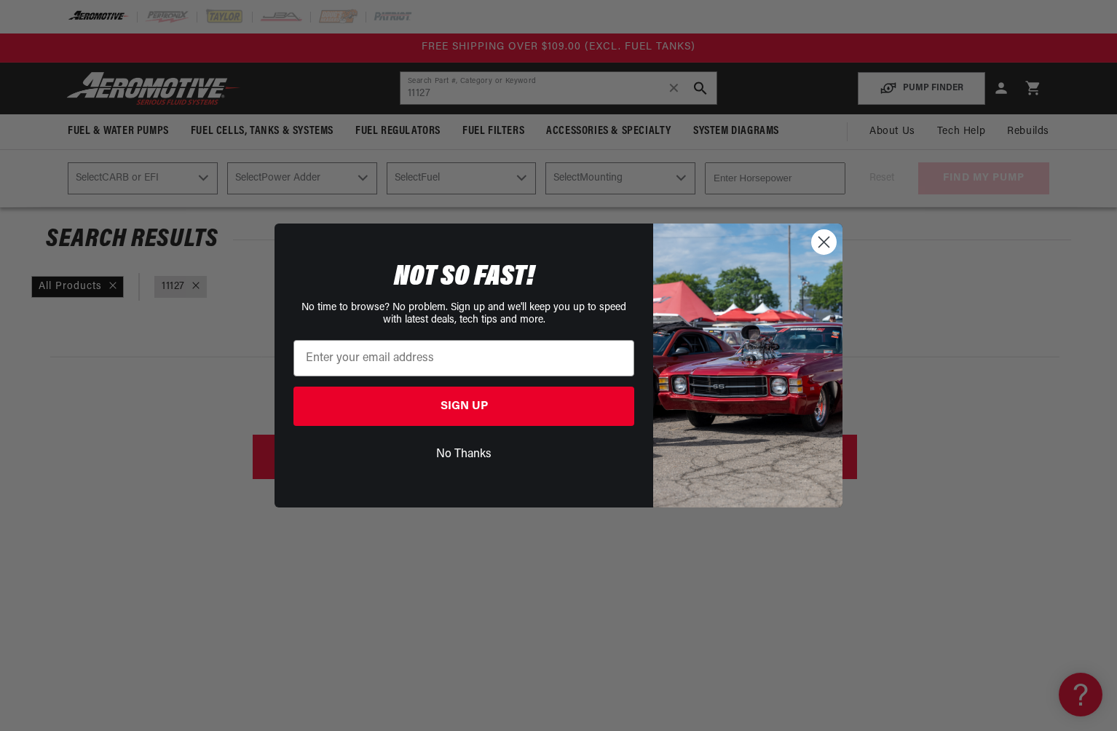
click at [452, 92] on div "Close dialog NOT SO FAST! No time to browse? No problem. Sign up and we'll keep…" at bounding box center [558, 365] width 1117 height 731
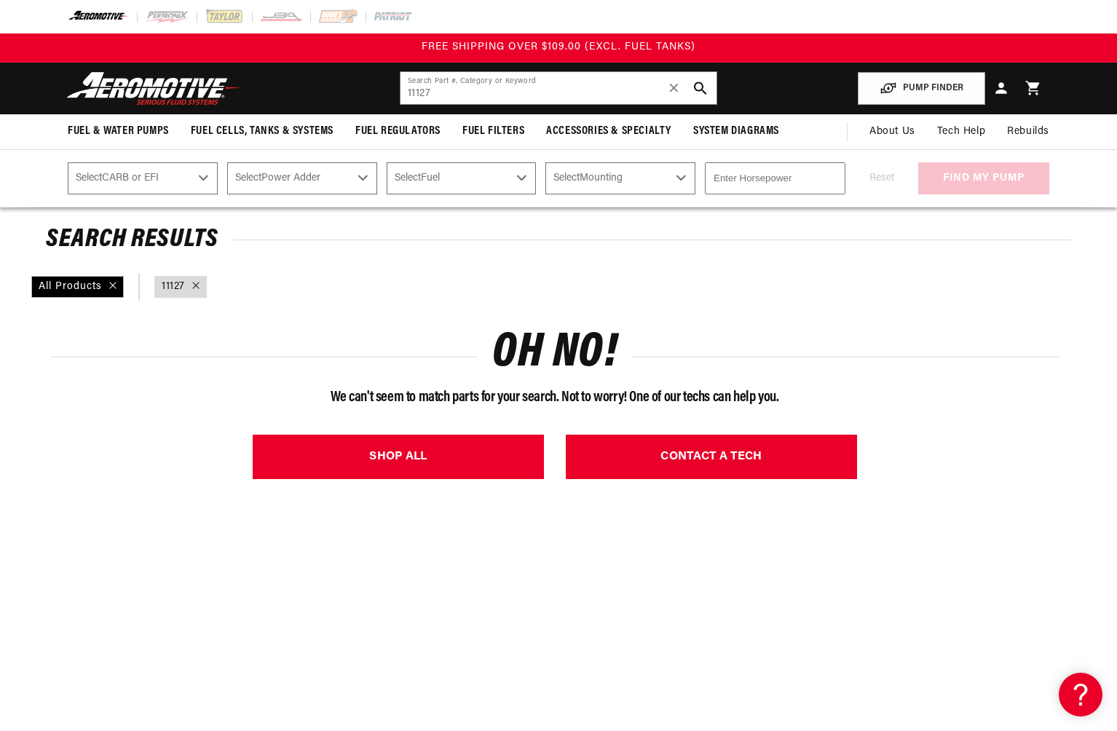
click at [474, 103] on header "Fuel & Water Pumps Back In-Tank In-Line Fuel Pumps" at bounding box center [558, 89] width 1055 height 52
click at [464, 98] on input "11127" at bounding box center [559, 88] width 316 height 32
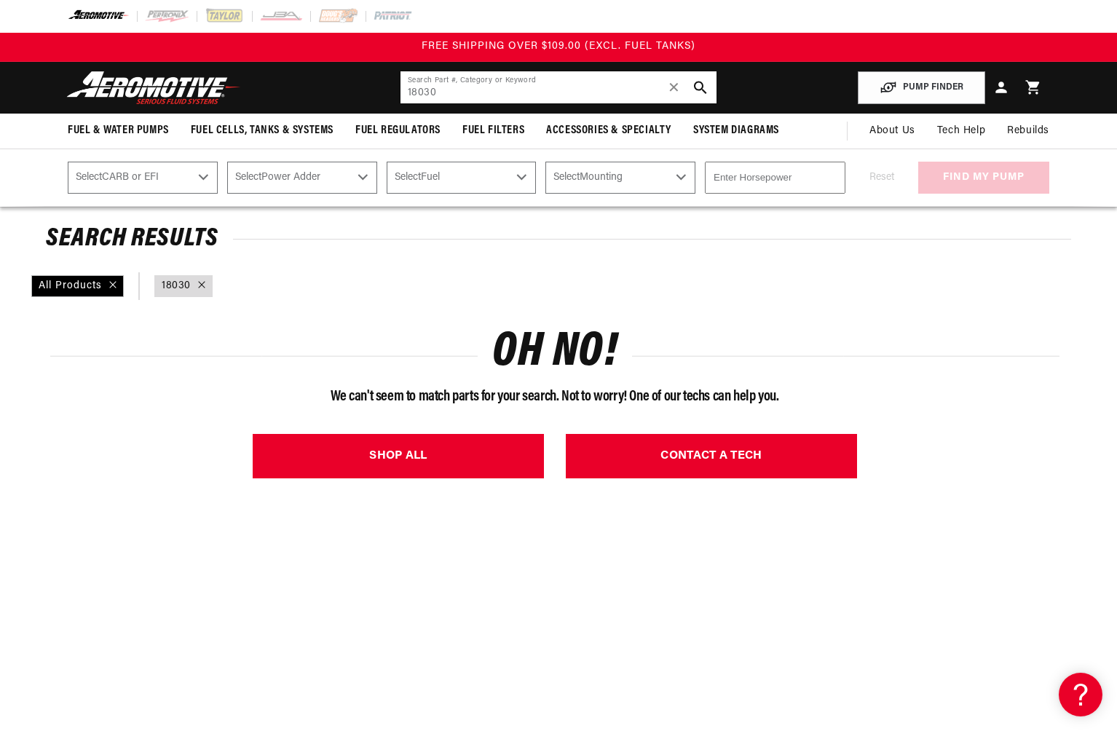
click at [440, 101] on input "18030" at bounding box center [559, 87] width 316 height 32
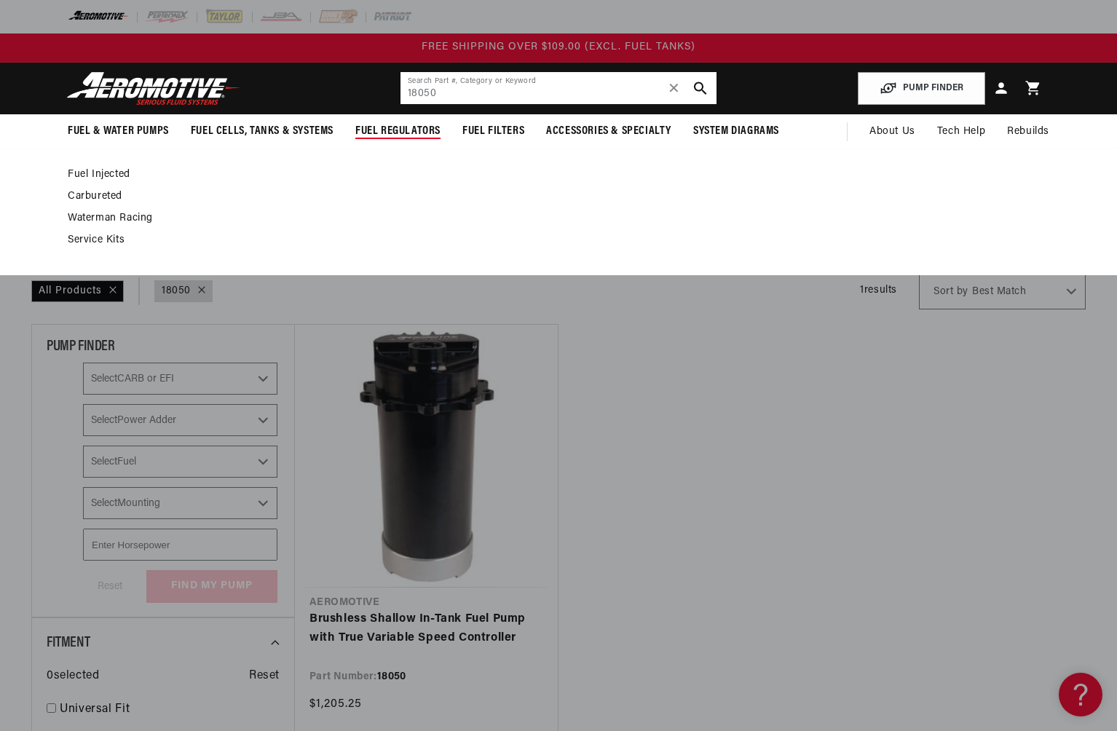
scroll to position [1, 0]
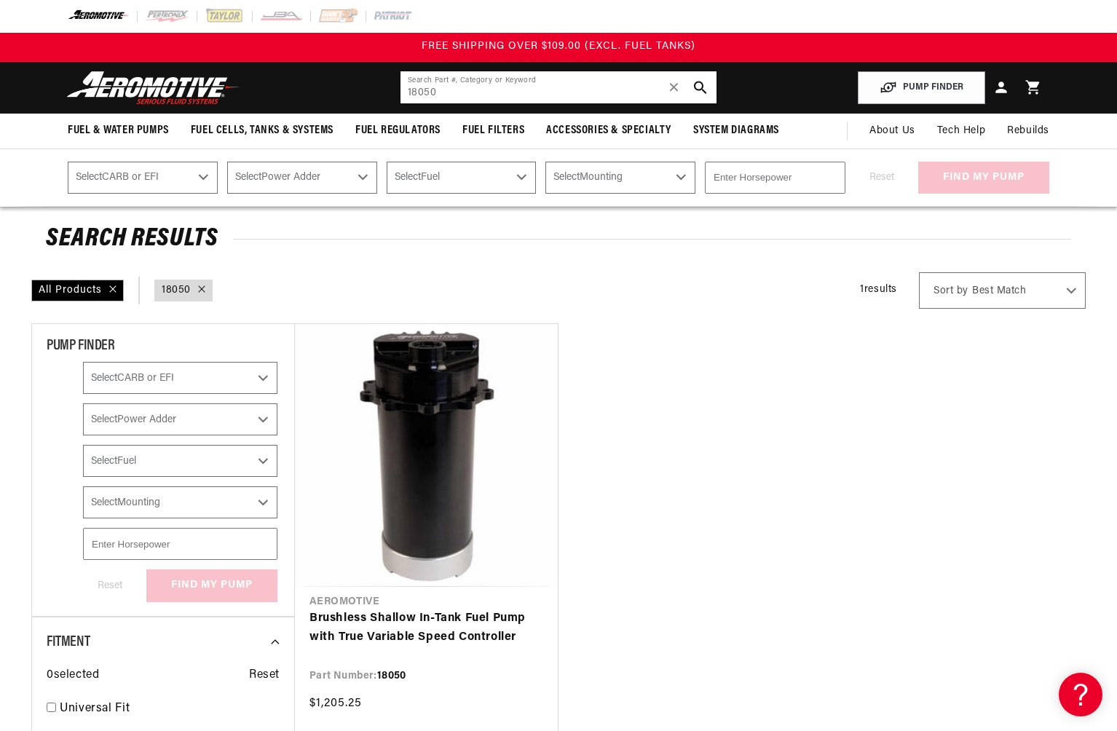
click at [447, 92] on input "18050" at bounding box center [559, 87] width 316 height 32
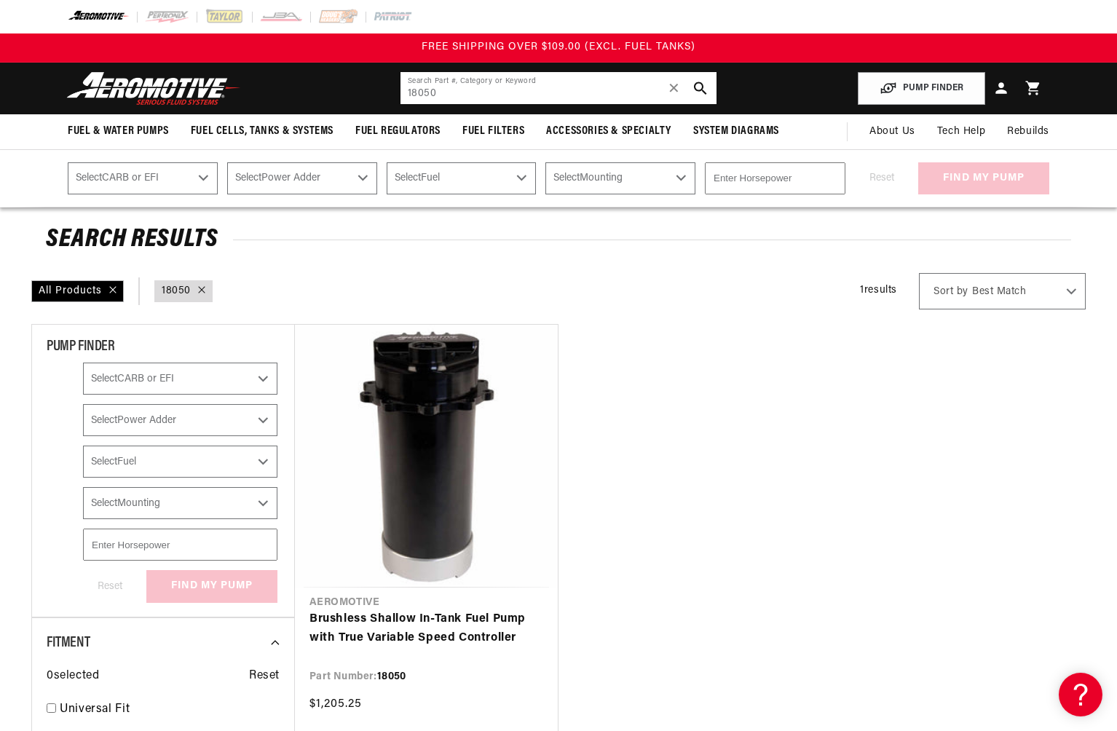
scroll to position [0, 1]
click at [447, 92] on input "18050" at bounding box center [559, 88] width 316 height 32
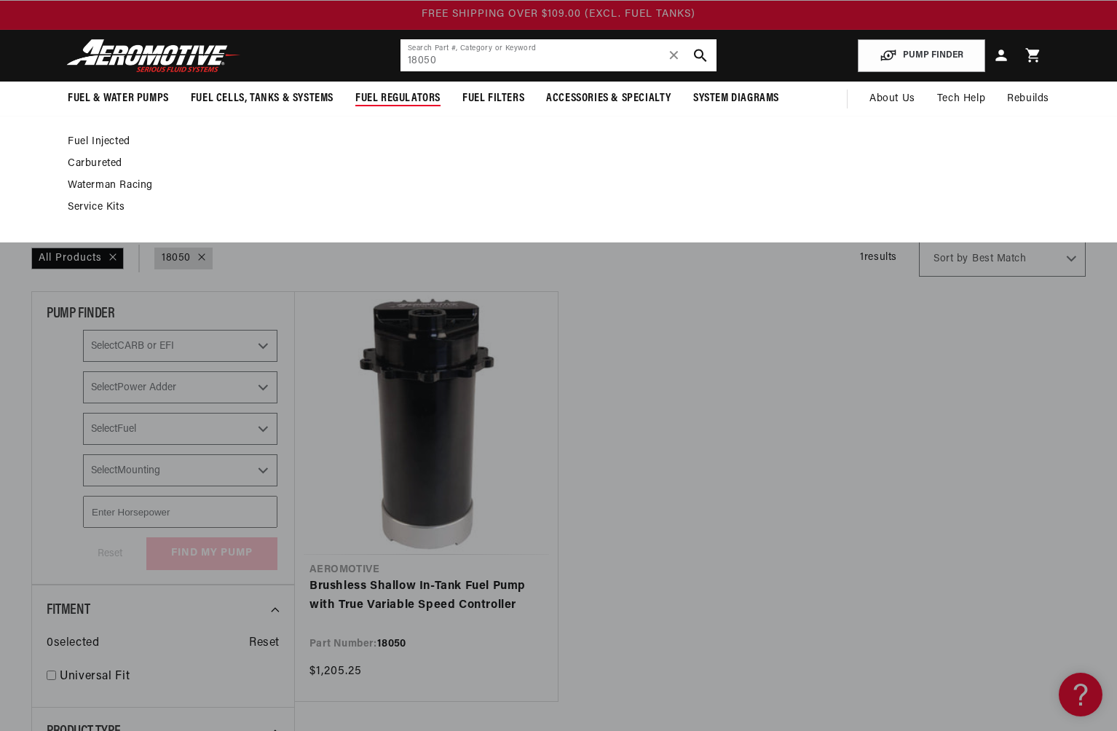
scroll to position [39, 0]
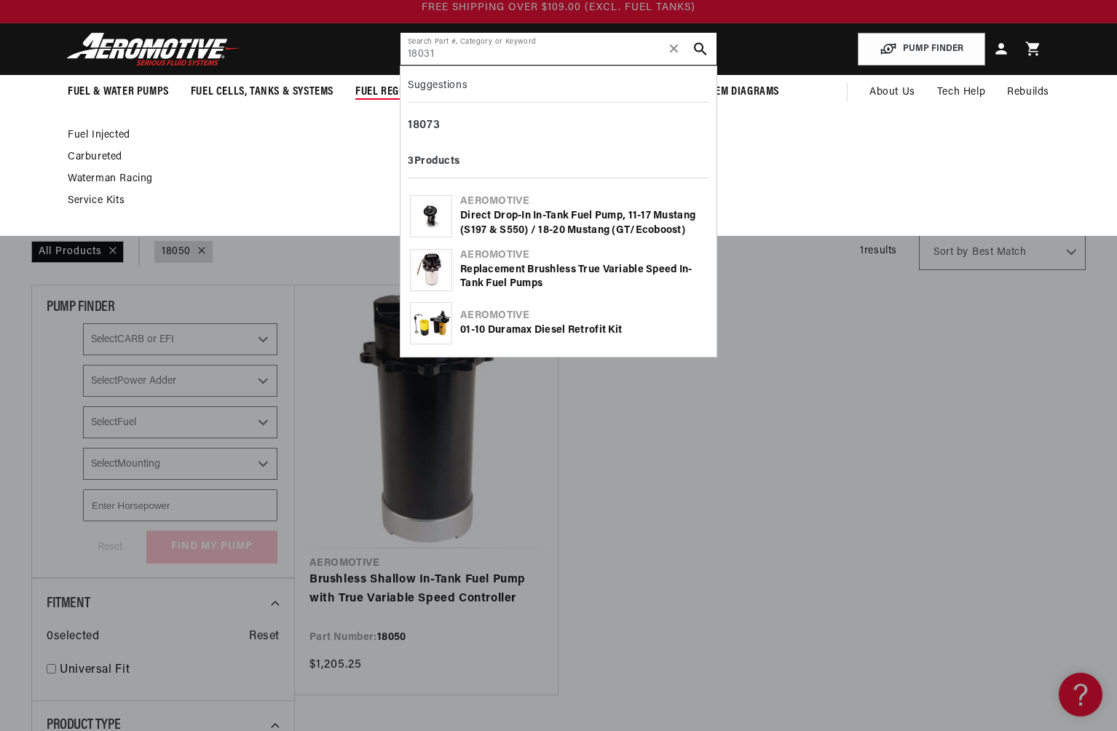
type input "18031"
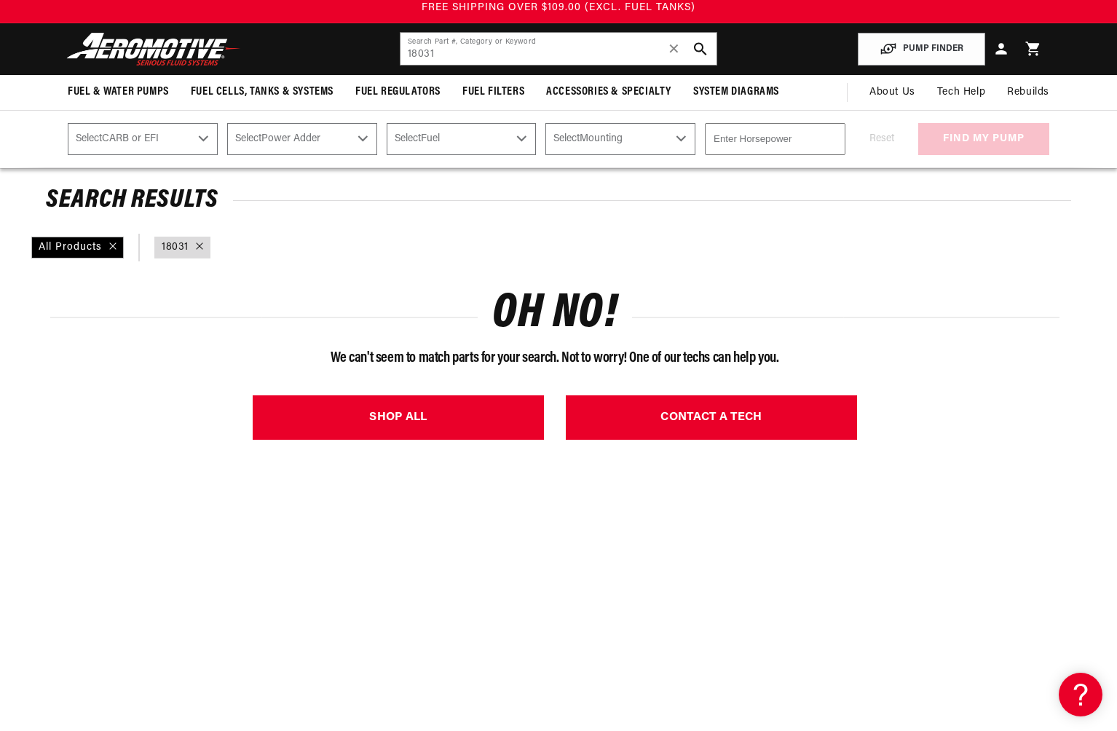
click at [95, 385] on div "SHOP ALL CONTACT A TECH" at bounding box center [554, 418] width 1009 height 66
click at [476, 54] on input "18031" at bounding box center [559, 49] width 316 height 32
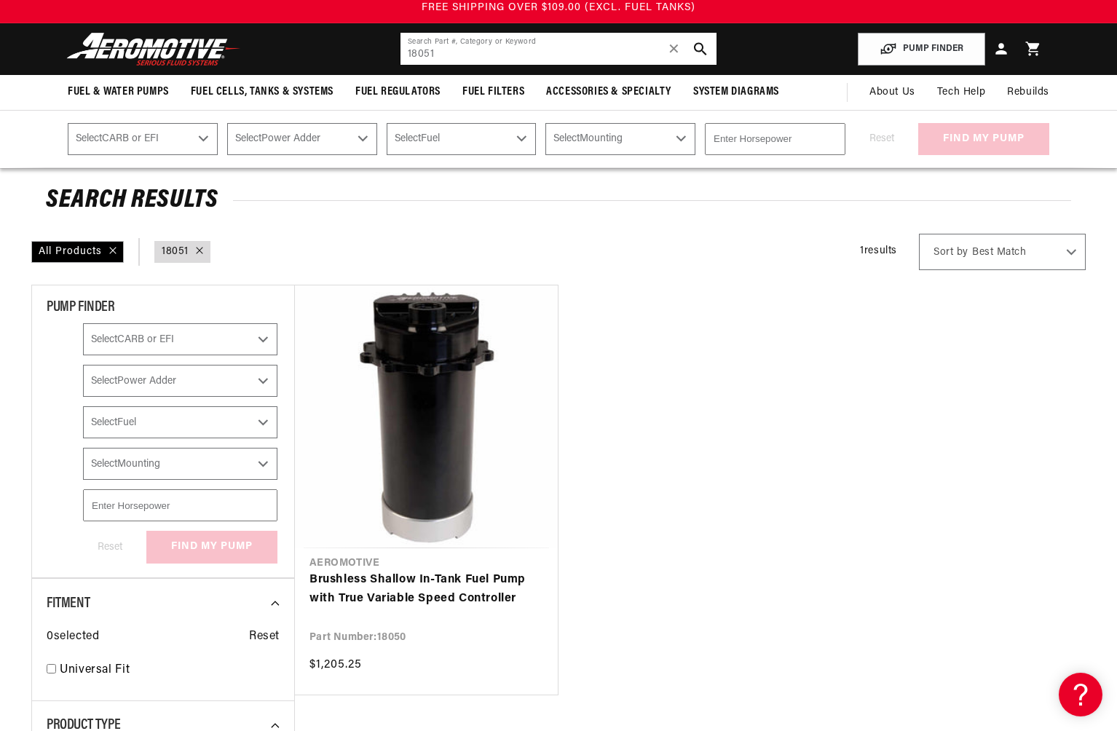
click at [441, 58] on input "18051" at bounding box center [559, 49] width 316 height 32
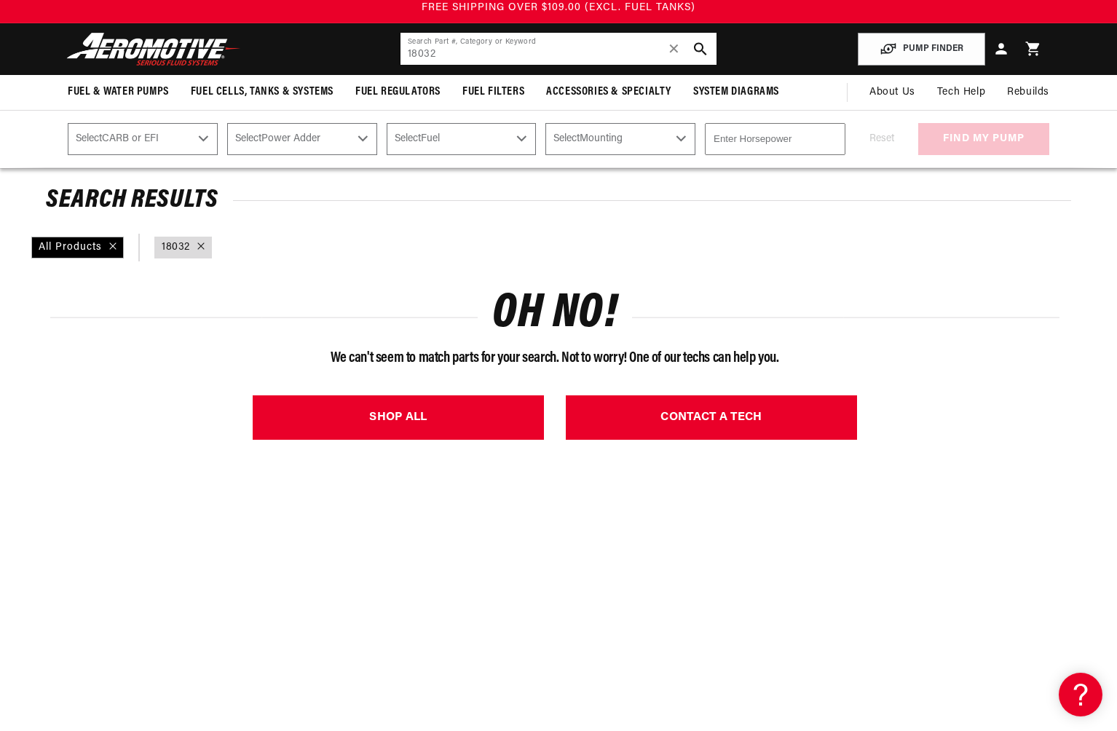
click at [470, 60] on input "18032" at bounding box center [559, 49] width 316 height 32
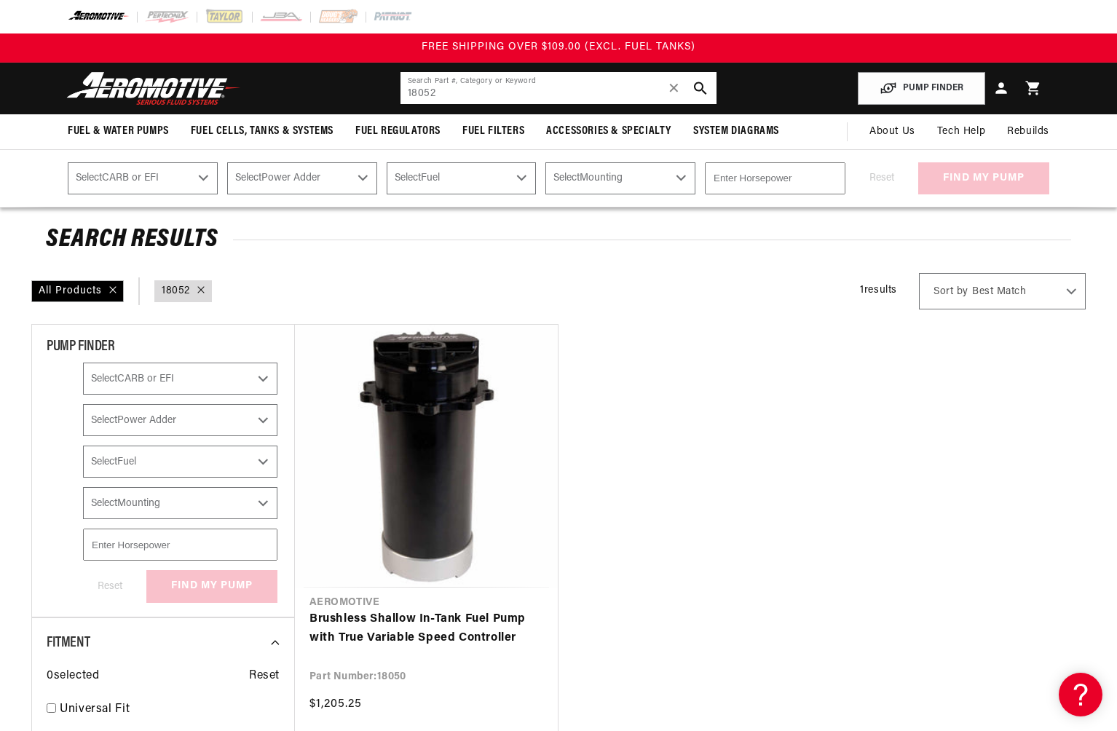
click at [462, 98] on input "18052" at bounding box center [559, 88] width 316 height 32
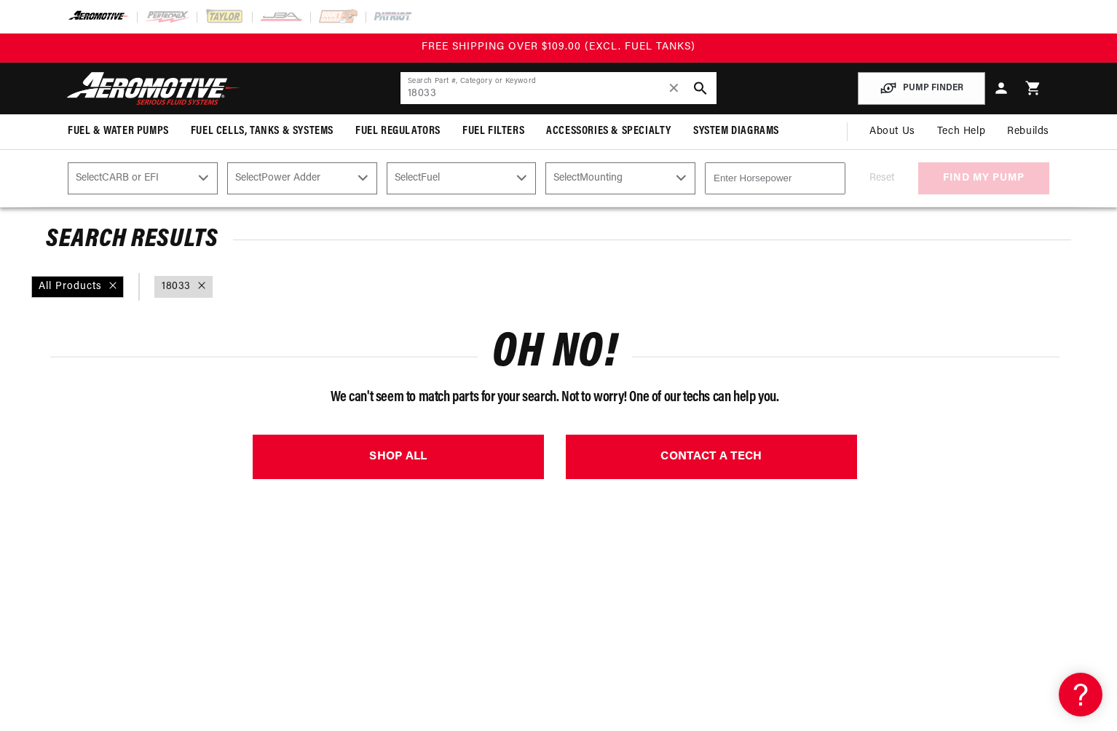
click at [472, 95] on input "18033" at bounding box center [559, 88] width 316 height 32
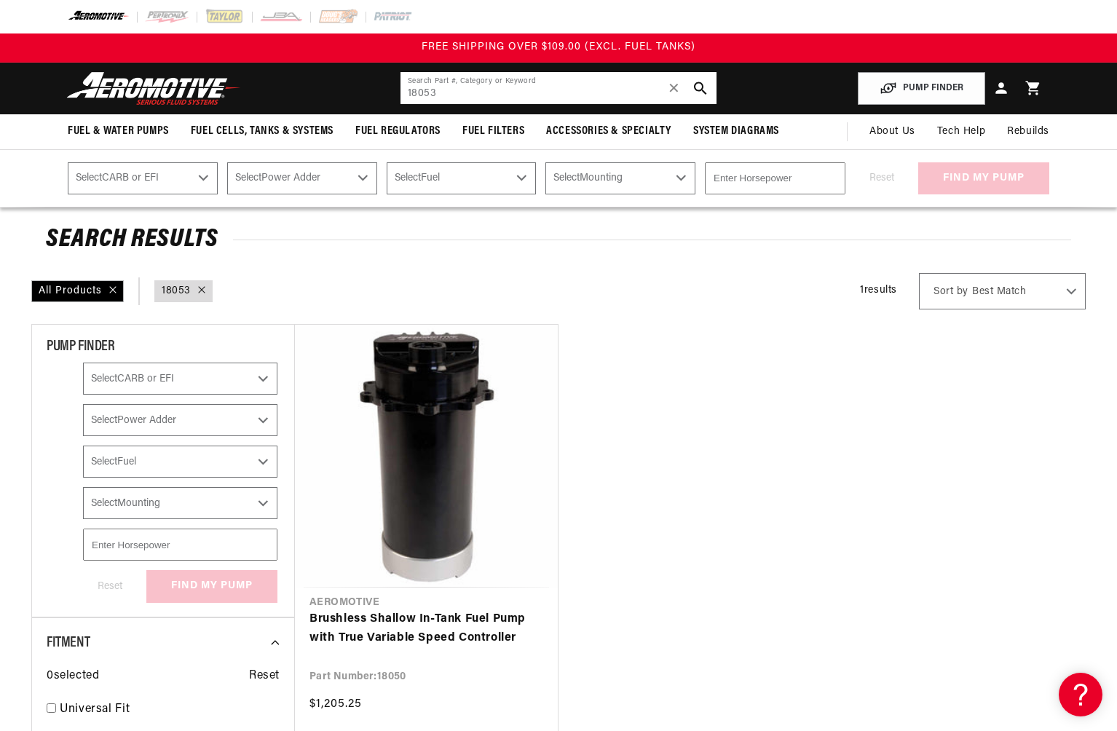
click at [442, 92] on input "18053" at bounding box center [559, 88] width 316 height 32
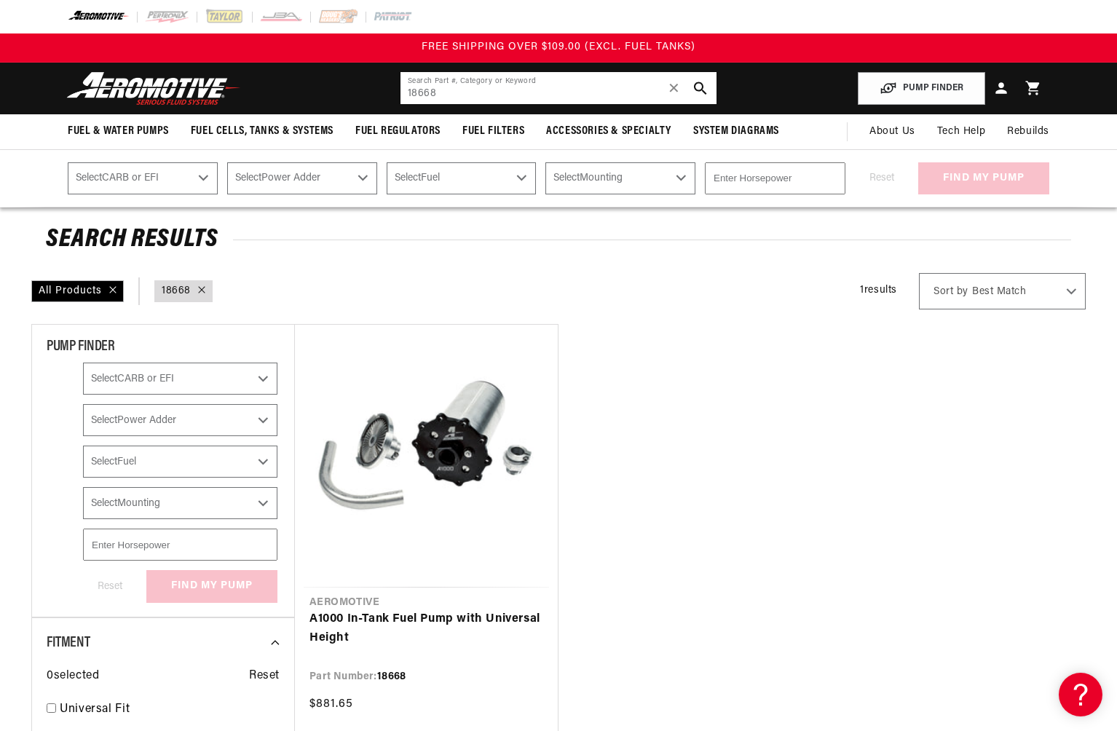
click at [439, 93] on input "18668" at bounding box center [559, 88] width 316 height 32
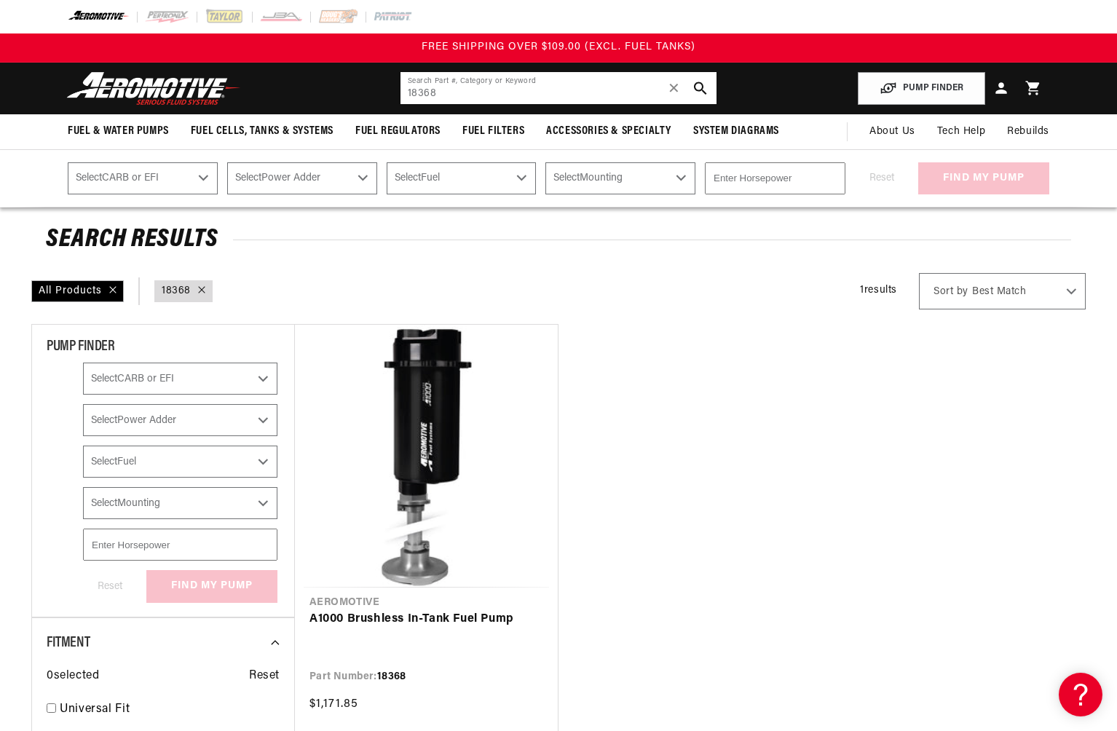
click at [439, 93] on input "18368" at bounding box center [559, 88] width 316 height 32
click at [439, 93] on input "18388" at bounding box center [559, 88] width 316 height 32
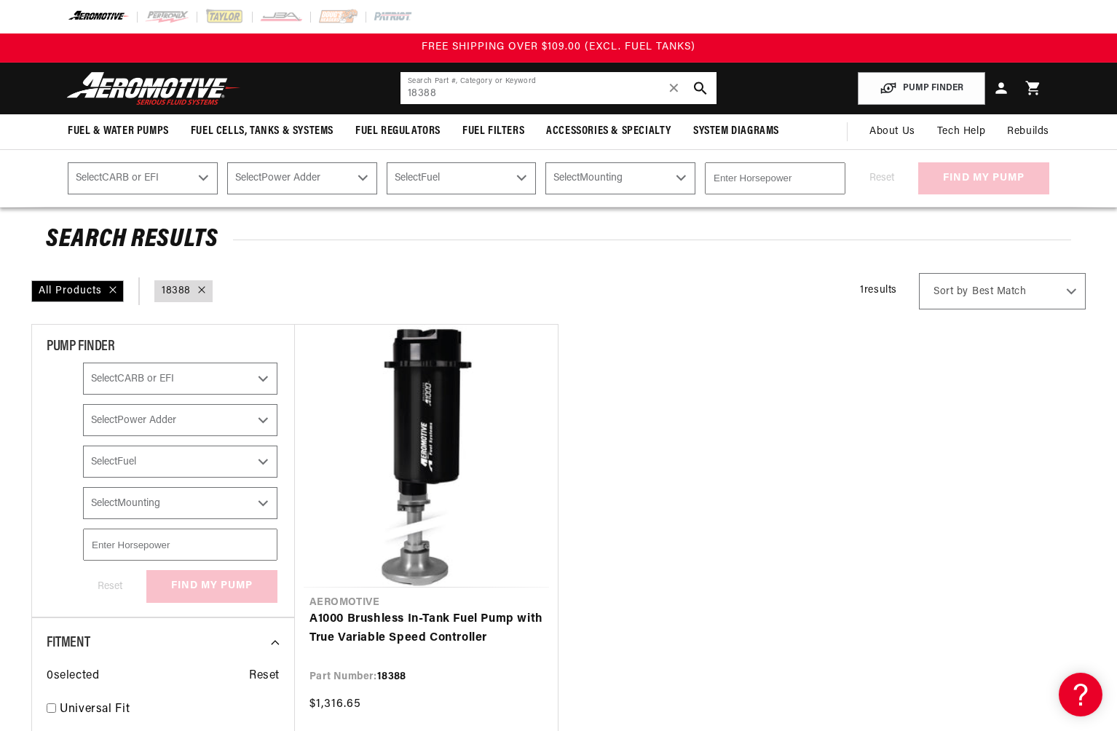
click at [439, 93] on input "18388" at bounding box center [559, 88] width 316 height 32
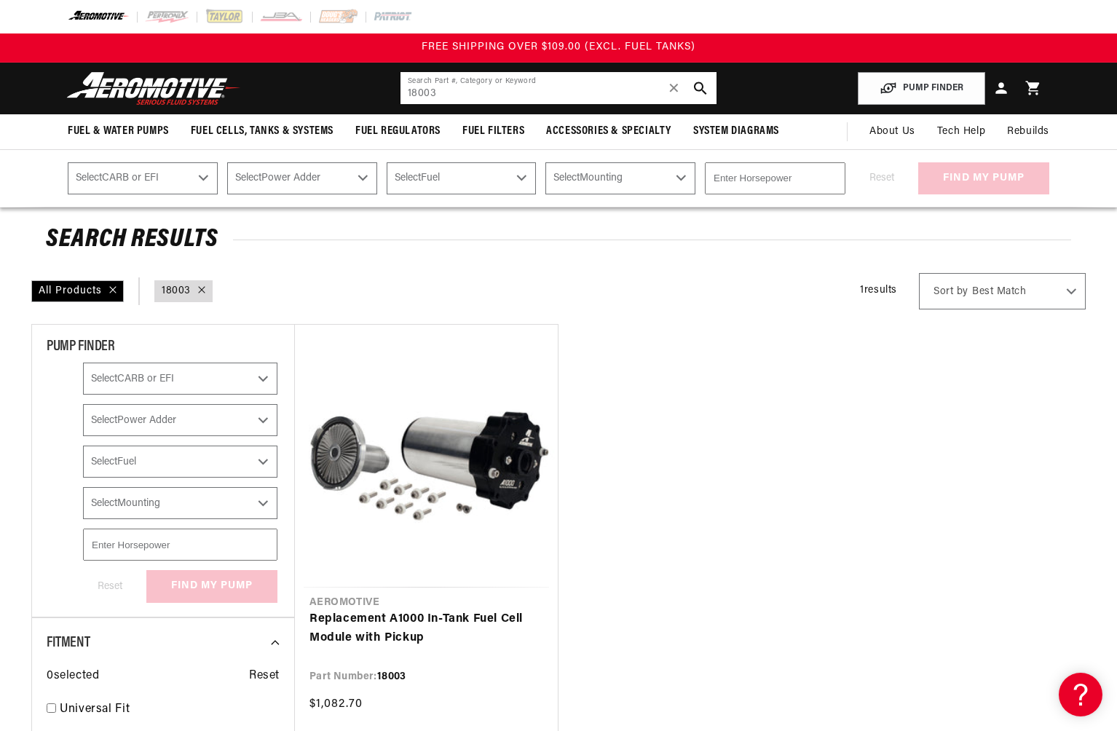
click at [452, 97] on input "18003" at bounding box center [559, 88] width 316 height 32
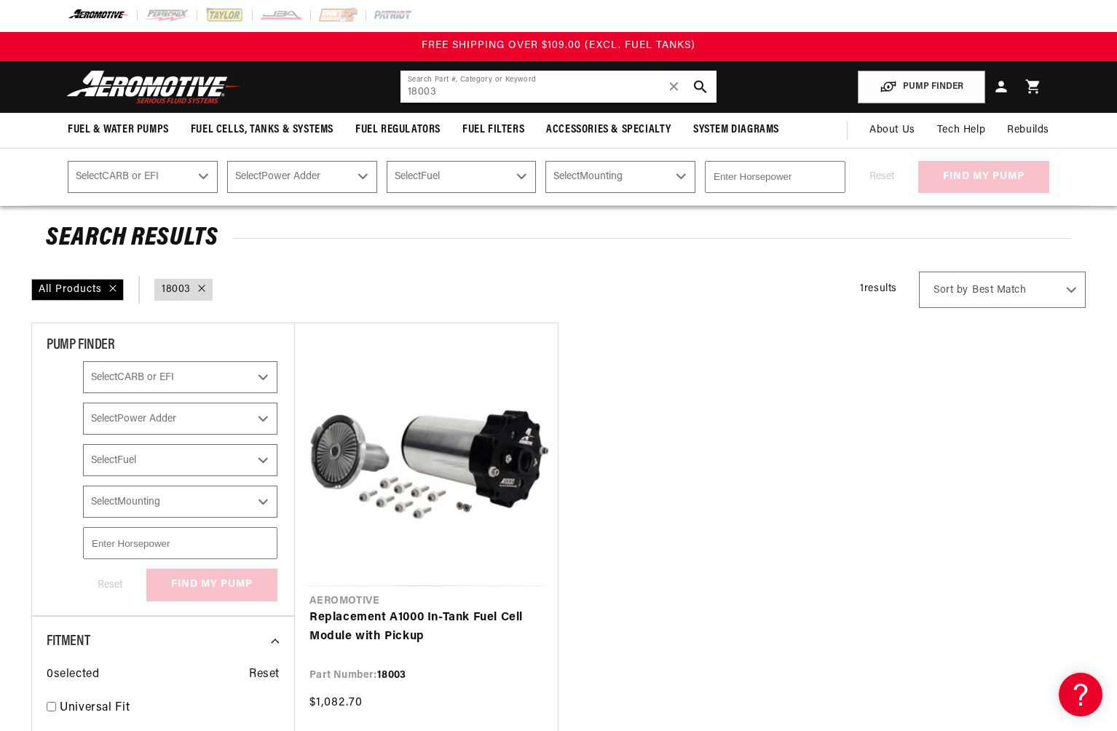
click at [452, 97] on input "18003" at bounding box center [559, 87] width 316 height 32
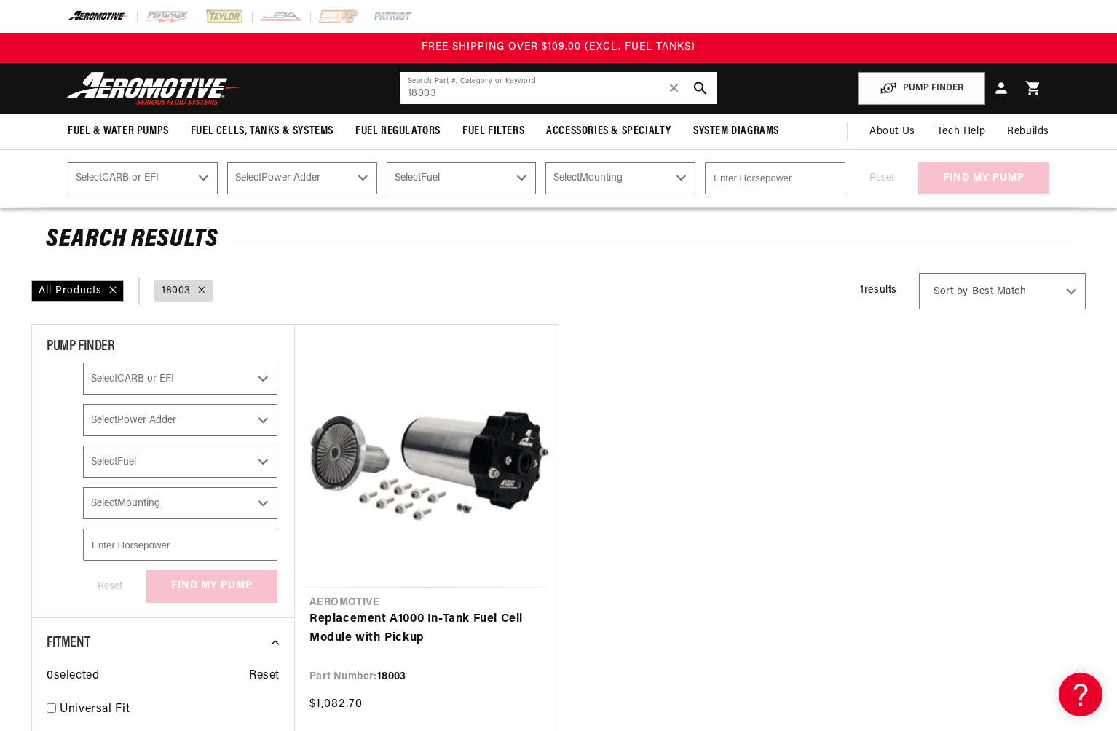
click at [452, 97] on input "18003" at bounding box center [559, 88] width 316 height 32
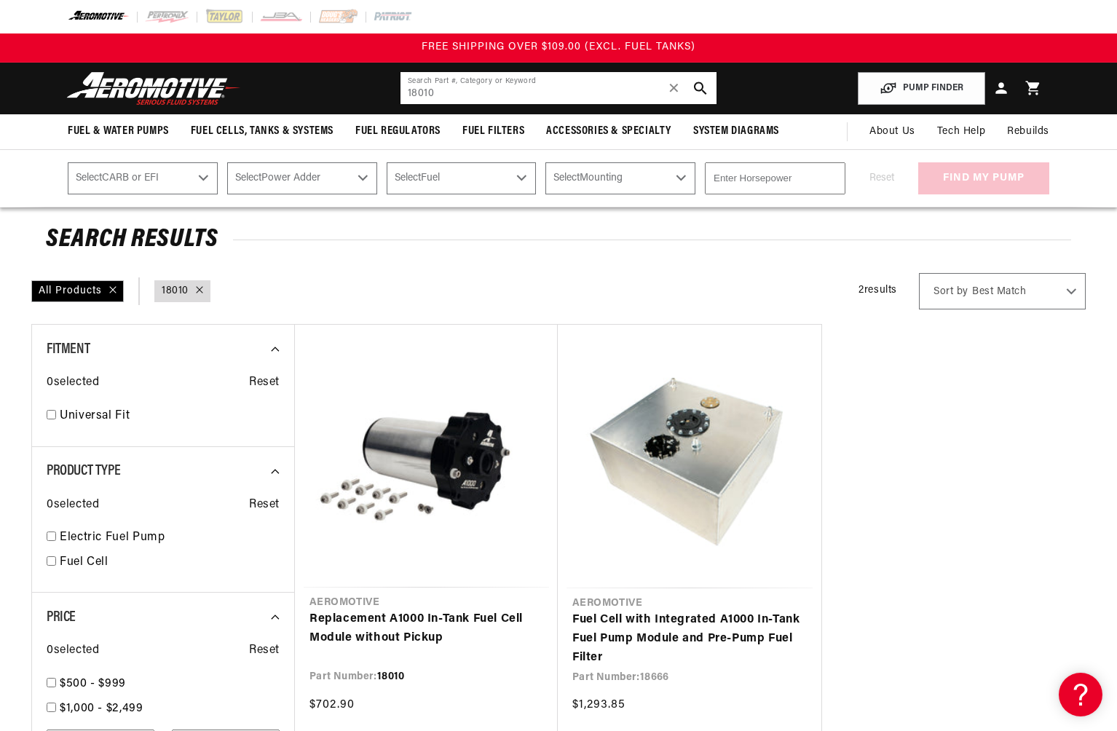
click at [438, 100] on input "18010" at bounding box center [559, 88] width 316 height 32
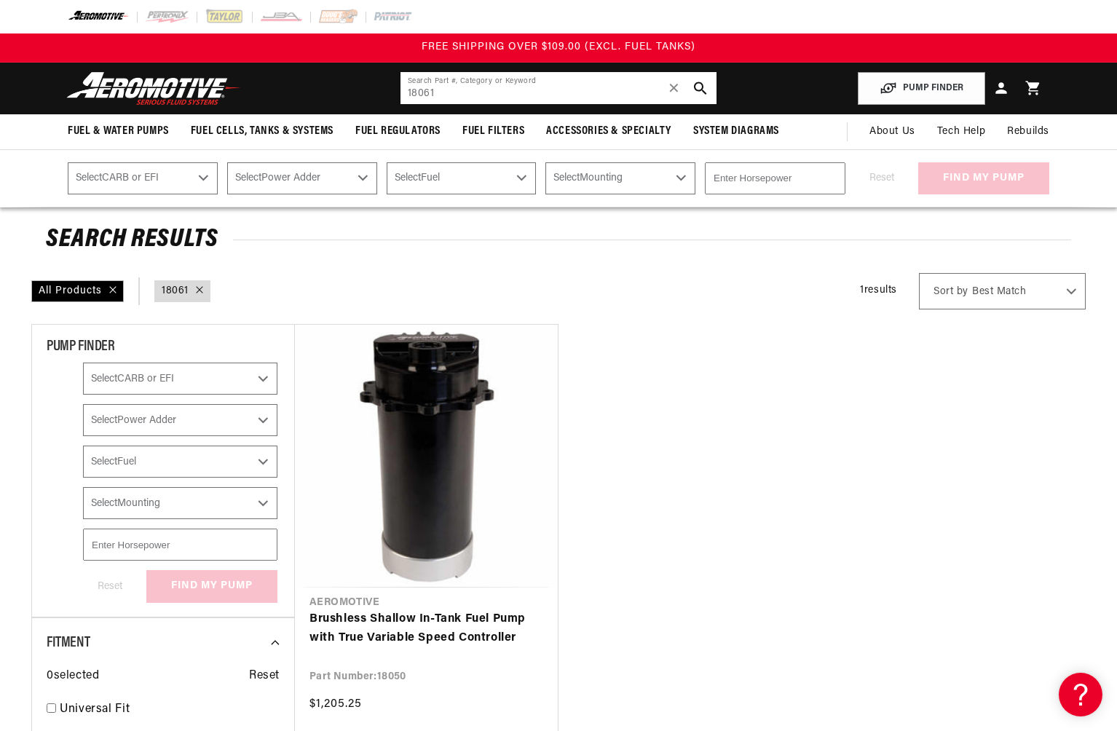
click at [436, 101] on input "18061" at bounding box center [559, 88] width 316 height 32
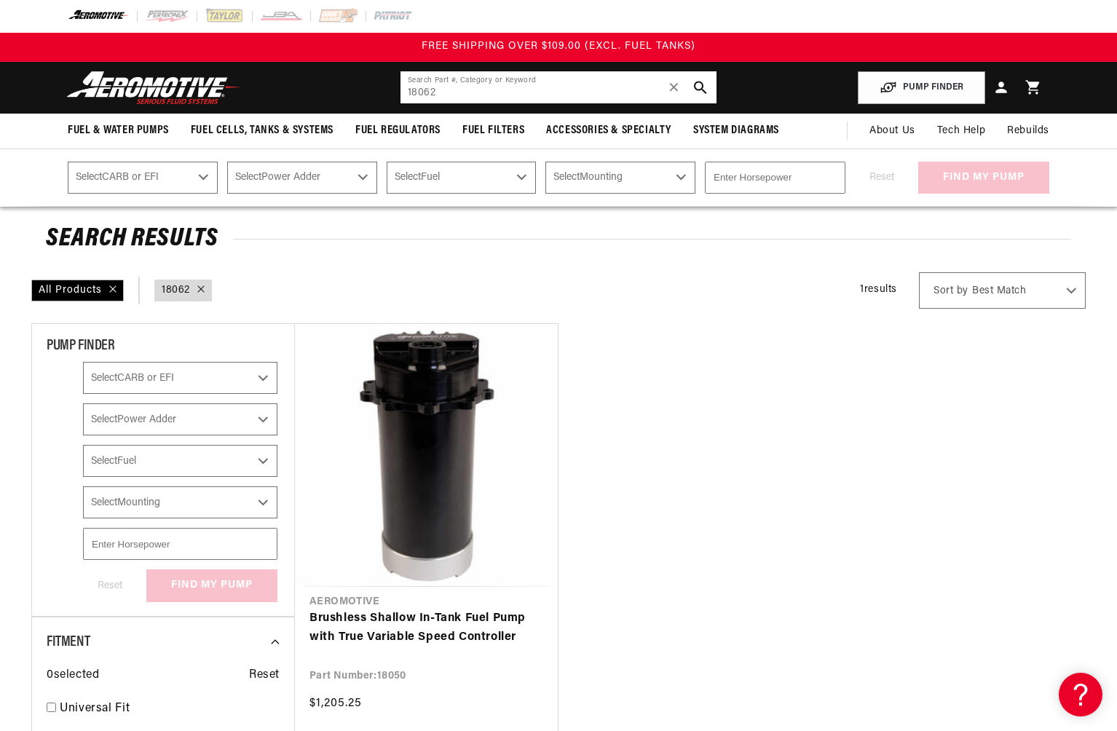
click at [438, 98] on input "18062" at bounding box center [559, 87] width 316 height 32
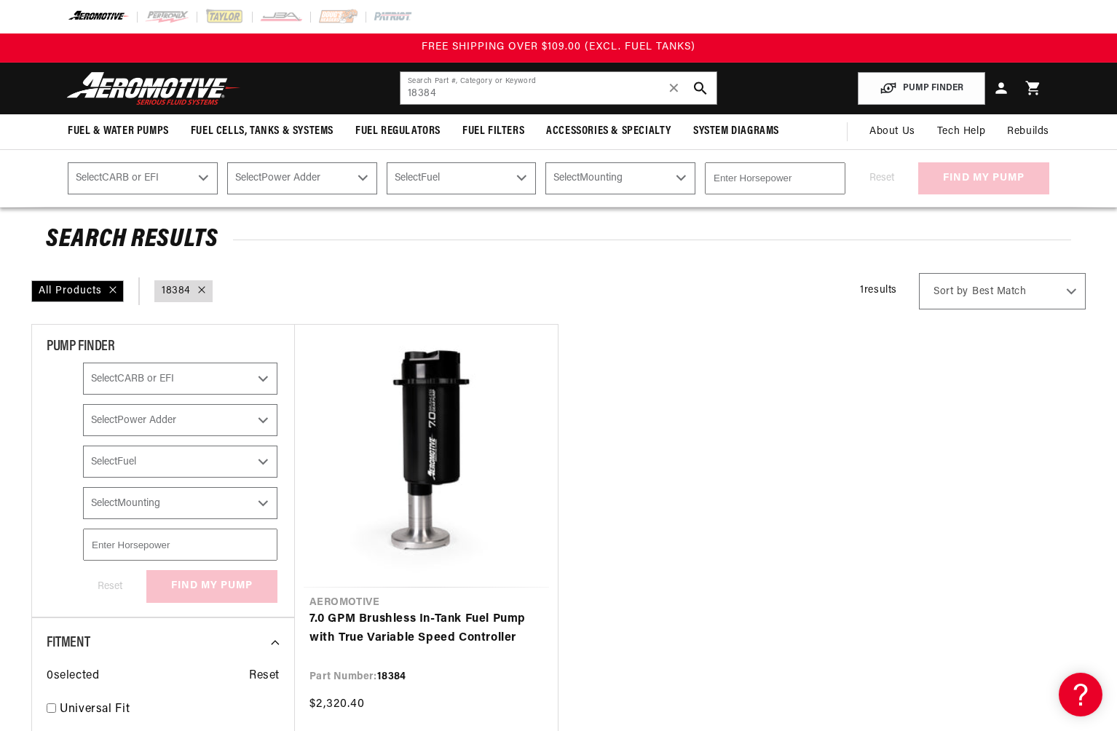
scroll to position [0, 1]
click at [444, 95] on input "18384" at bounding box center [559, 88] width 316 height 32
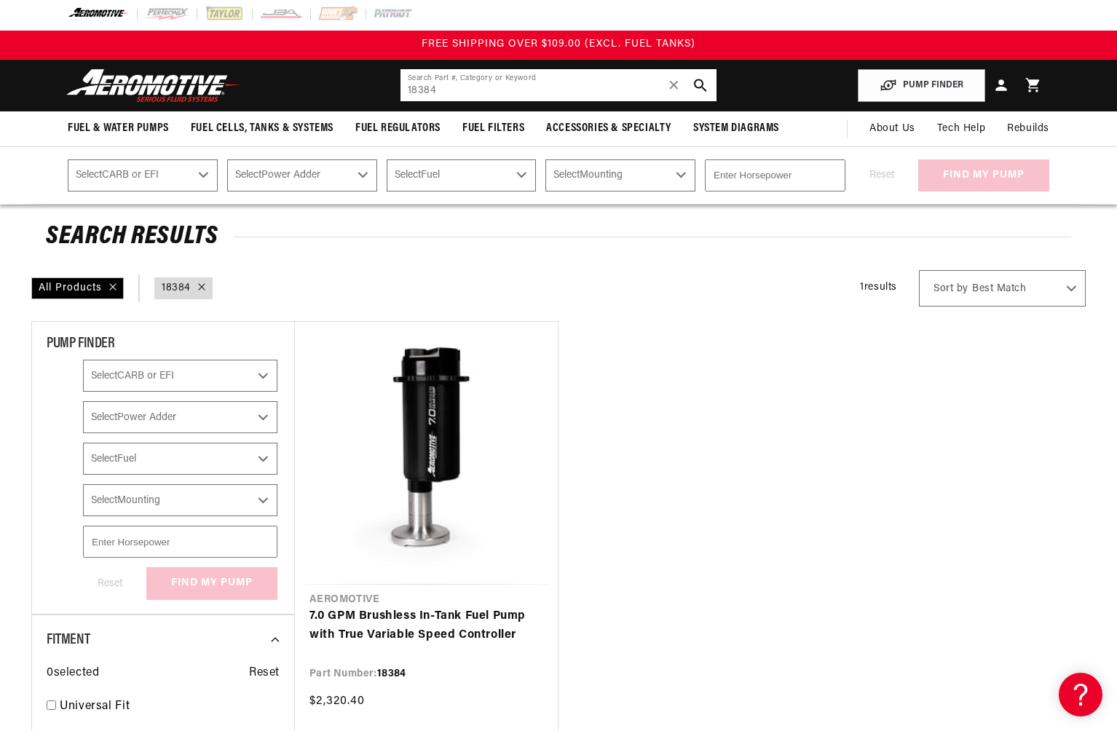
click at [444, 95] on input "18384" at bounding box center [559, 85] width 316 height 32
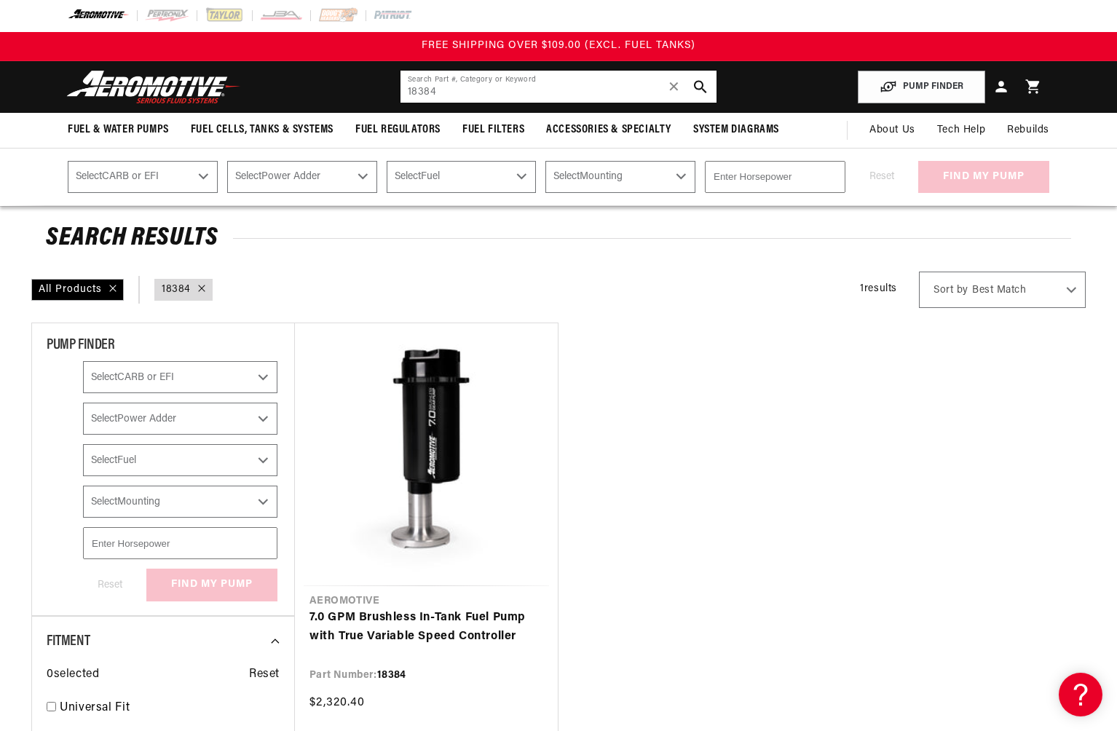
scroll to position [1, 0]
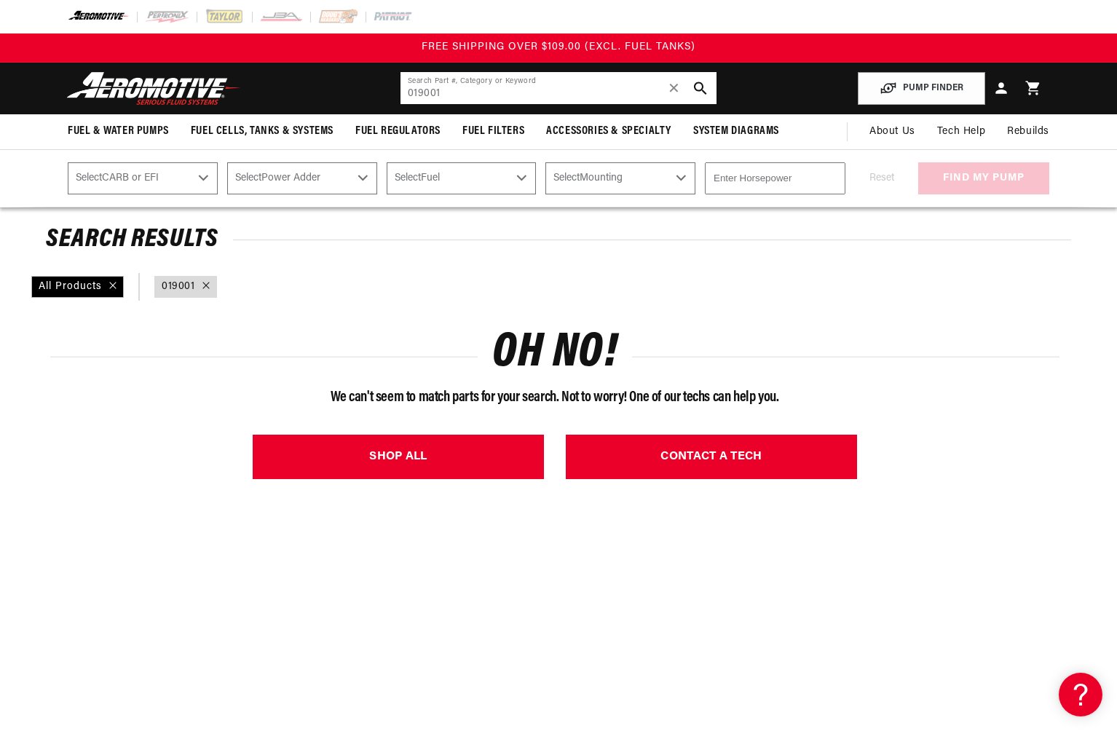
drag, startPoint x: 457, startPoint y: 94, endPoint x: 352, endPoint y: 91, distance: 104.9
click at [352, 91] on header "Fuel & Water Pumps Back In-Tank In-Line Fuel Pumps" at bounding box center [558, 89] width 1055 height 52
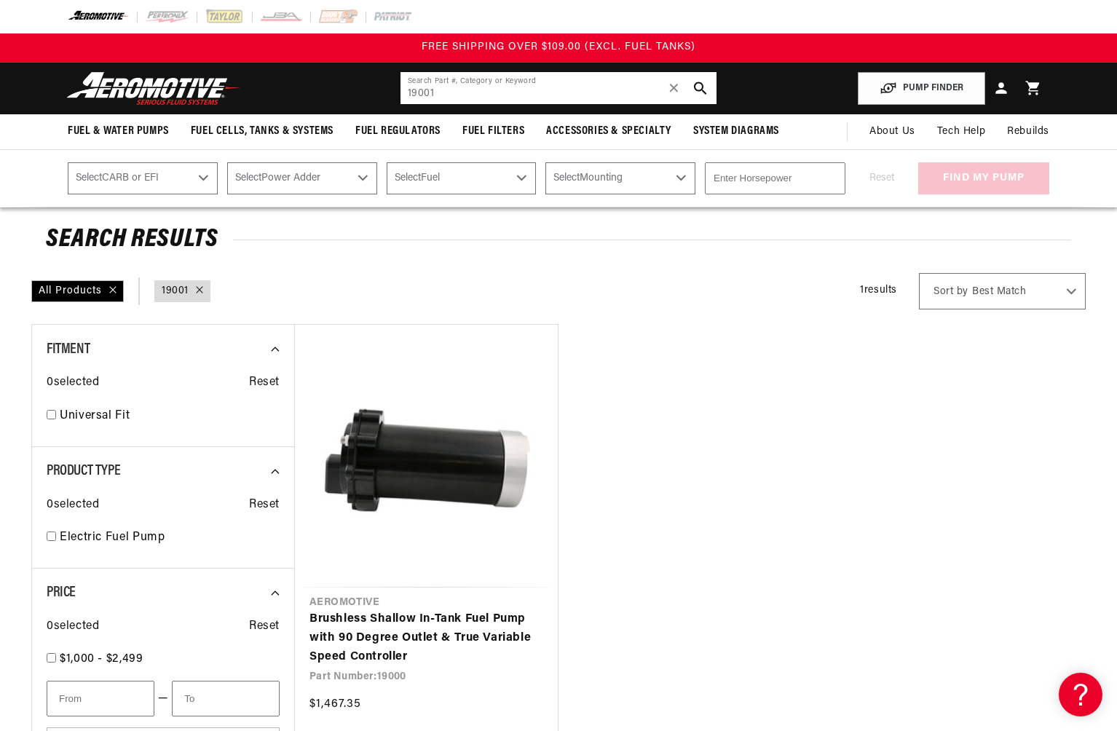
click at [525, 93] on input "19001" at bounding box center [559, 88] width 316 height 32
click at [458, 95] on input "19000" at bounding box center [559, 88] width 316 height 32
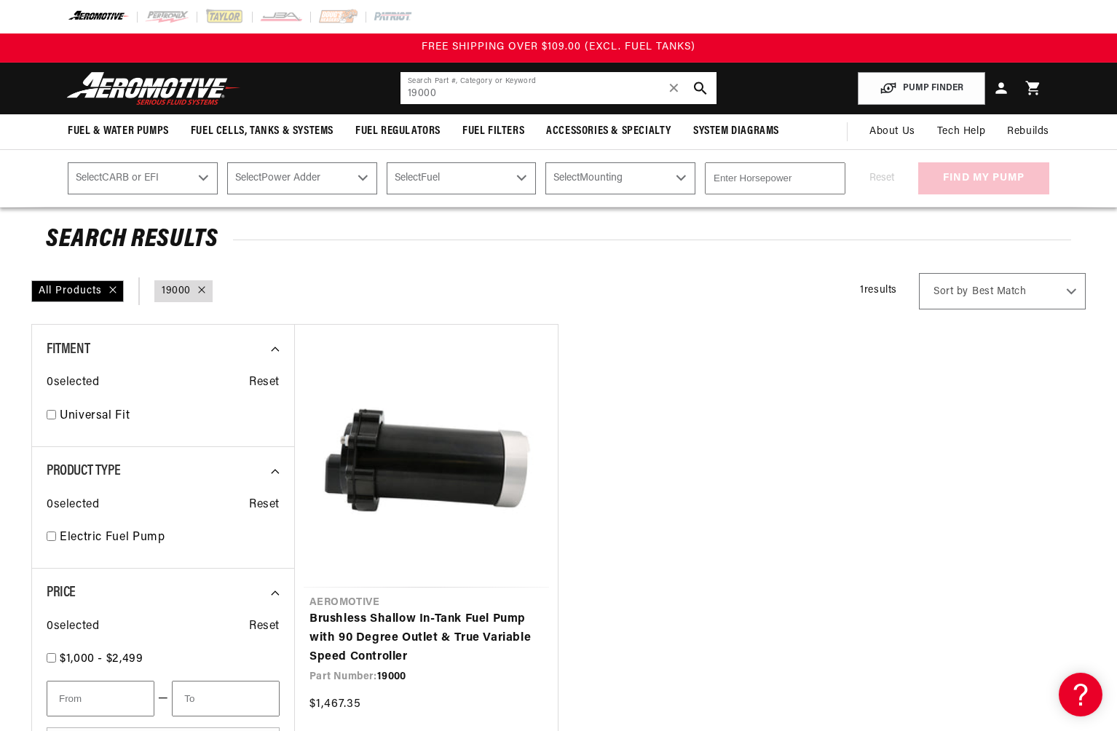
click at [458, 95] on input "19000" at bounding box center [559, 88] width 316 height 32
click at [459, 95] on input "19002" at bounding box center [559, 88] width 316 height 32
click at [447, 92] on input "19003" at bounding box center [559, 88] width 316 height 32
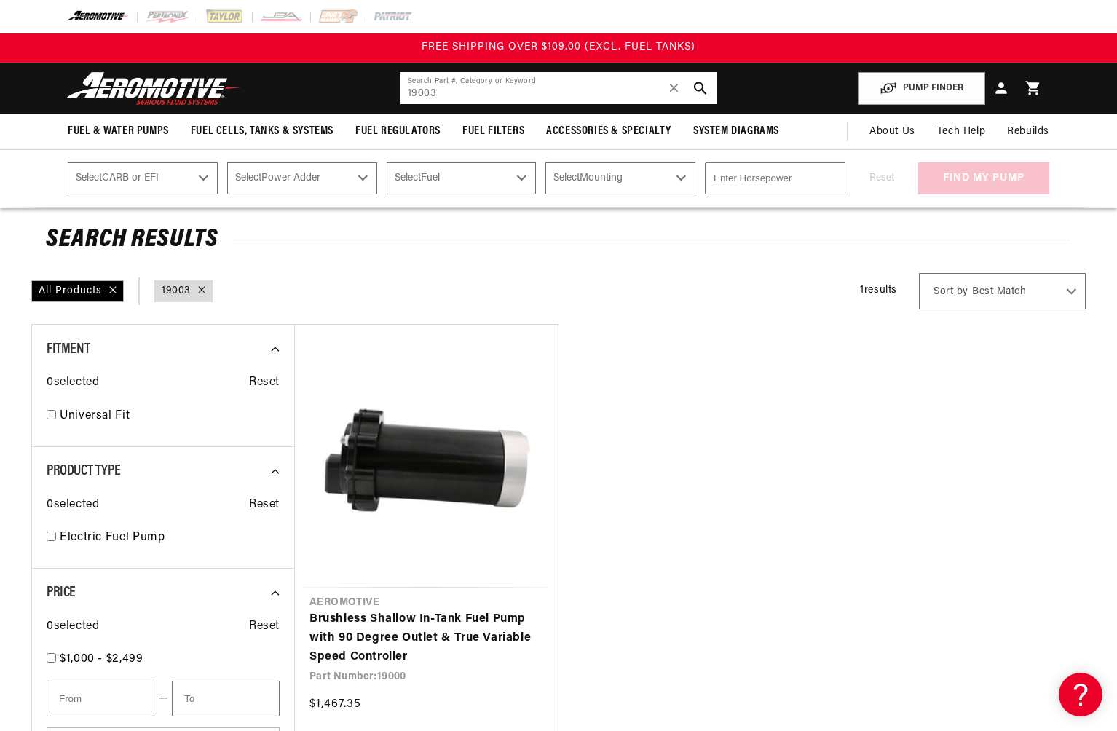
click at [447, 92] on input "19003" at bounding box center [559, 88] width 316 height 32
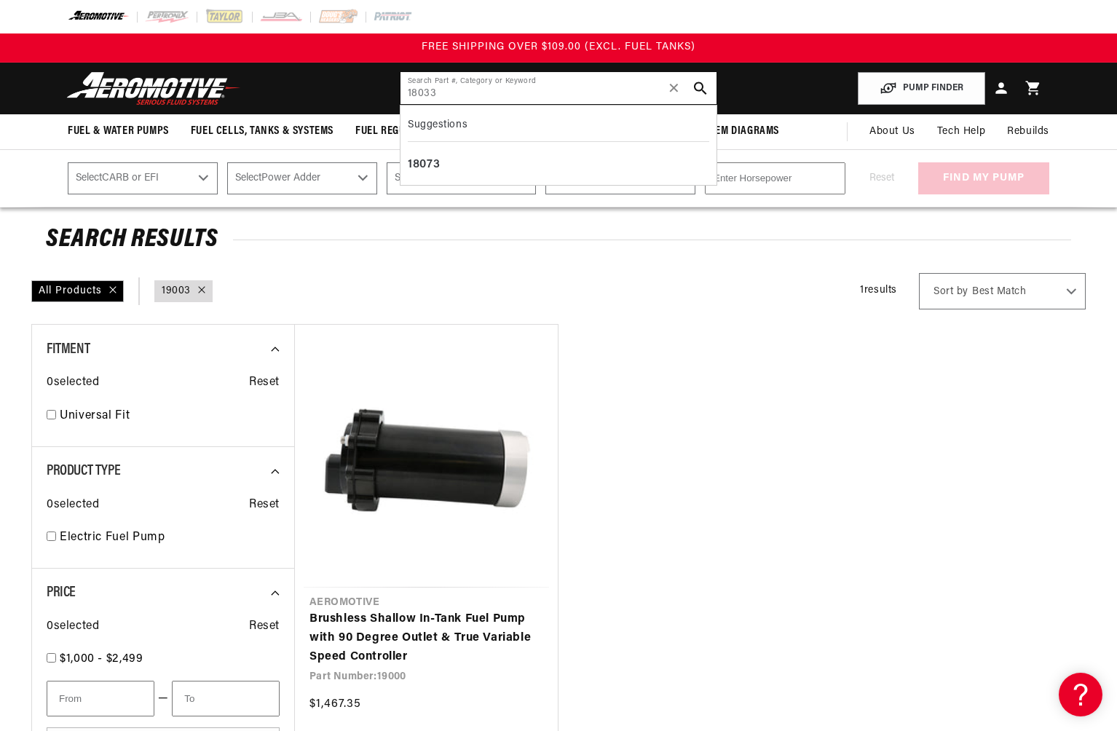
type input "18033"
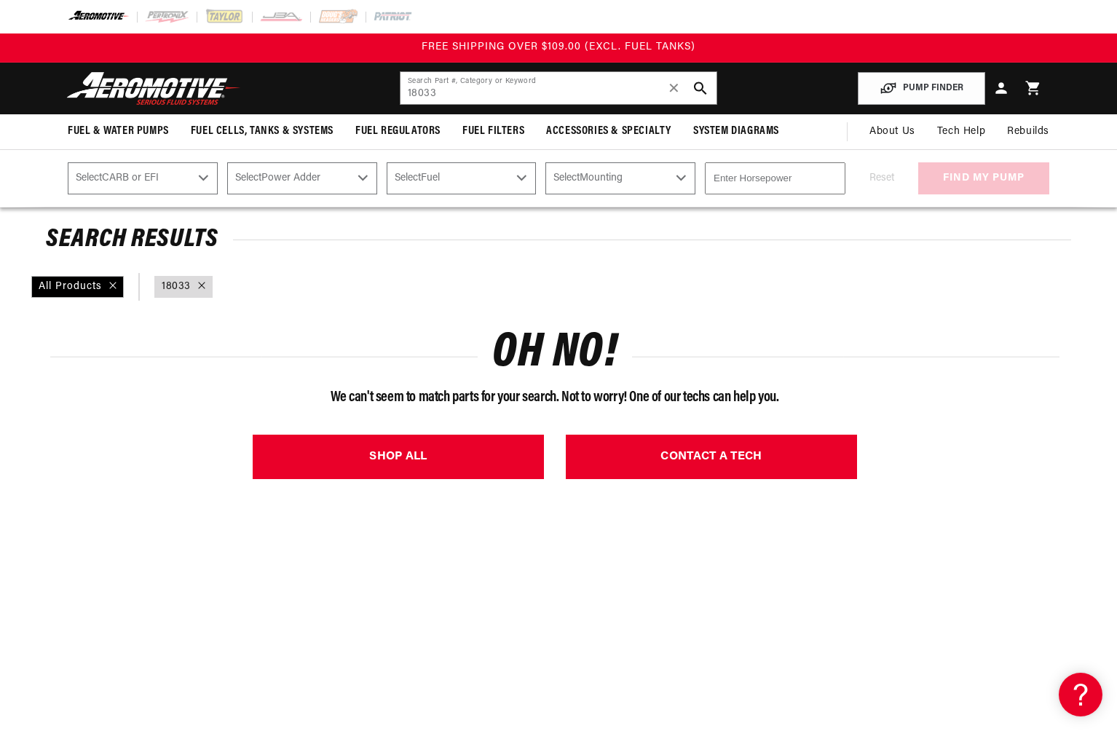
click at [674, 85] on span "✕" at bounding box center [674, 87] width 13 height 23
